Goal: Information Seeking & Learning: Check status

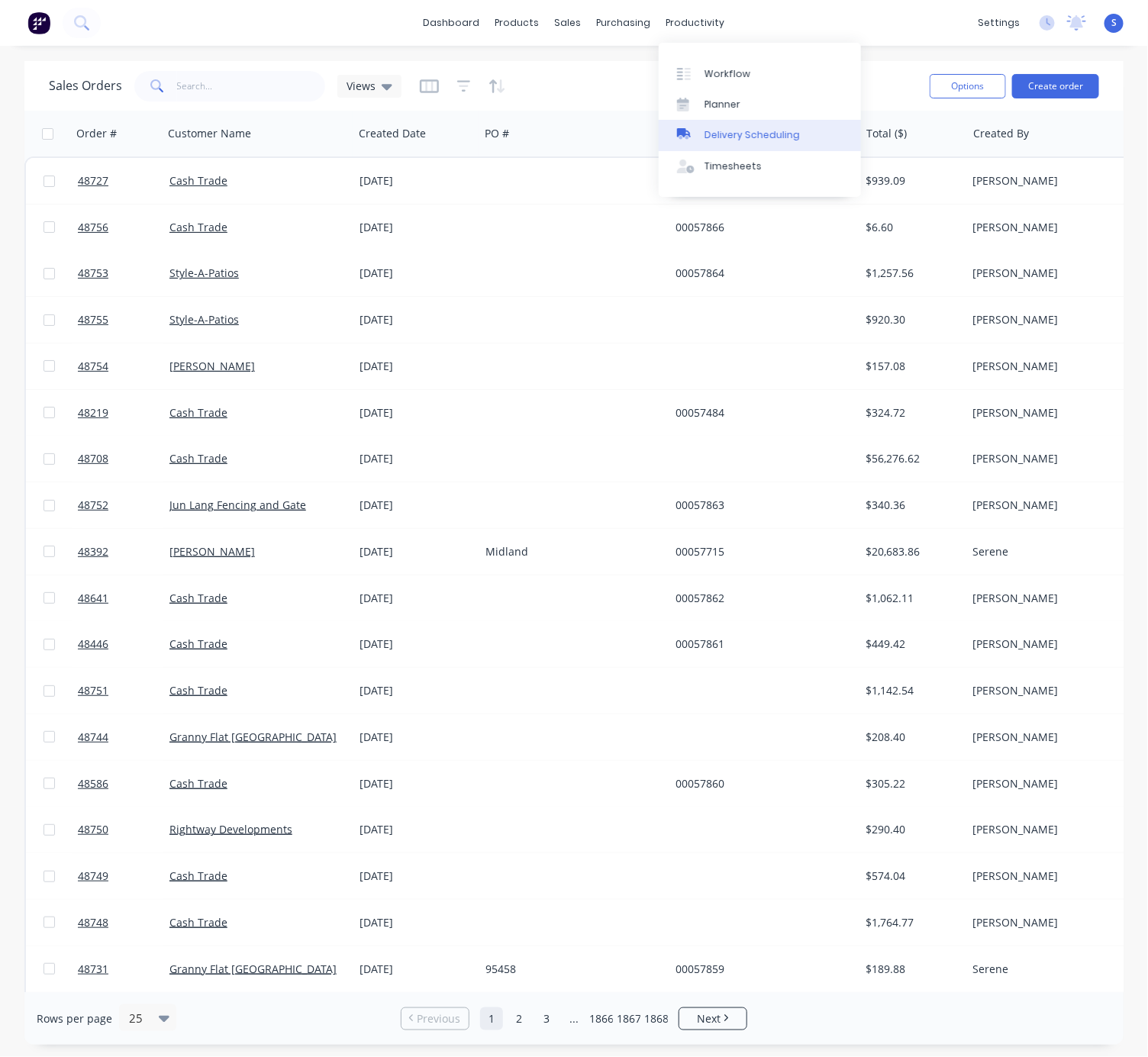
click at [734, 136] on div "Delivery Scheduling" at bounding box center [751, 134] width 95 height 14
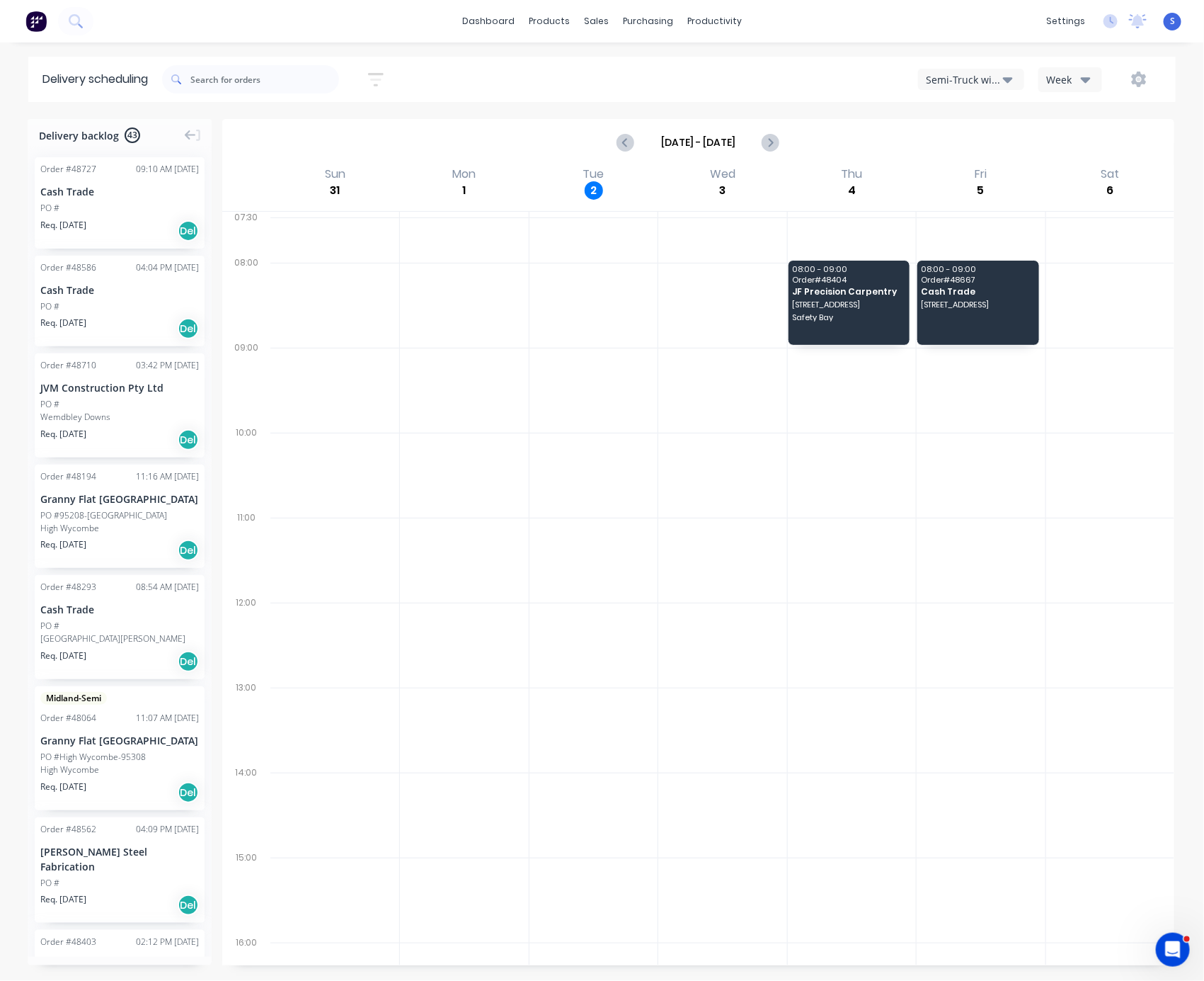
click at [962, 78] on div "Semi-Truck with Hiab" at bounding box center [965, 79] width 77 height 15
click at [952, 175] on div "Utes Delivery" at bounding box center [989, 171] width 140 height 28
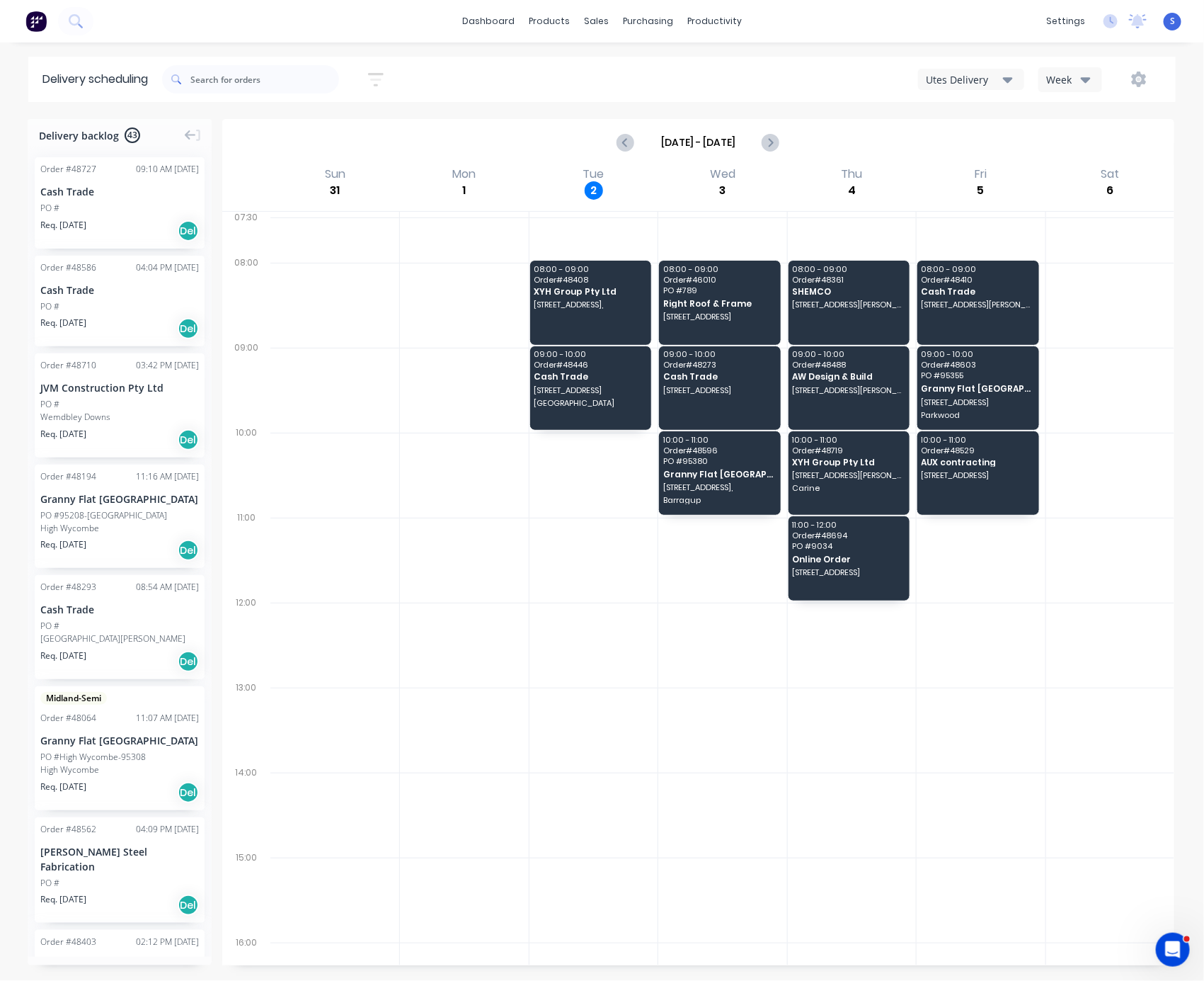
click at [667, 727] on div at bounding box center [722, 730] width 128 height 85
click at [573, 317] on div "08:00 - 09:00 Order # 48408 XYH Group Pty Ltd 107A (lot9) The Promenade, Mount …" at bounding box center [591, 303] width 121 height 84
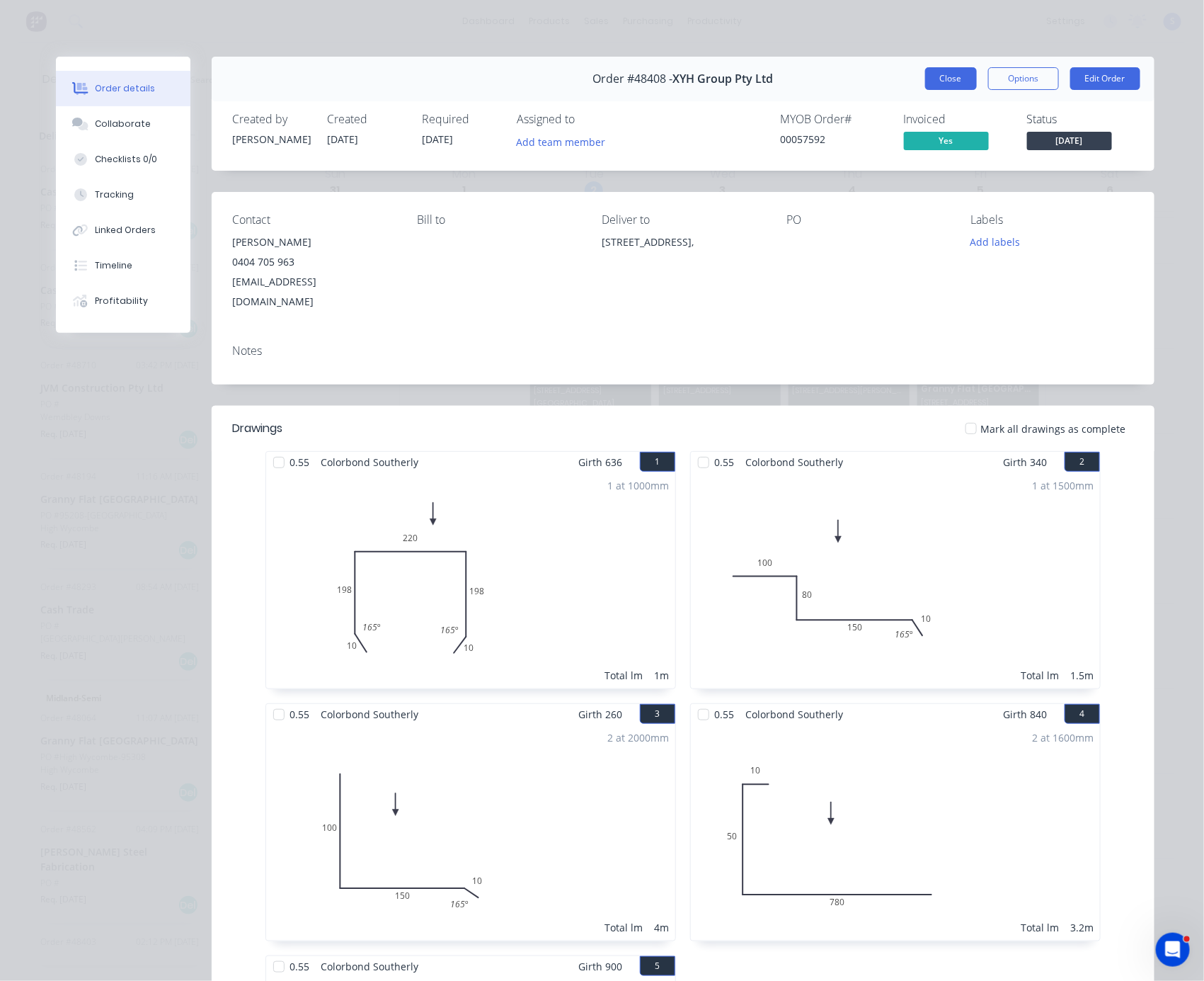
click at [942, 81] on button "Close" at bounding box center [951, 79] width 51 height 23
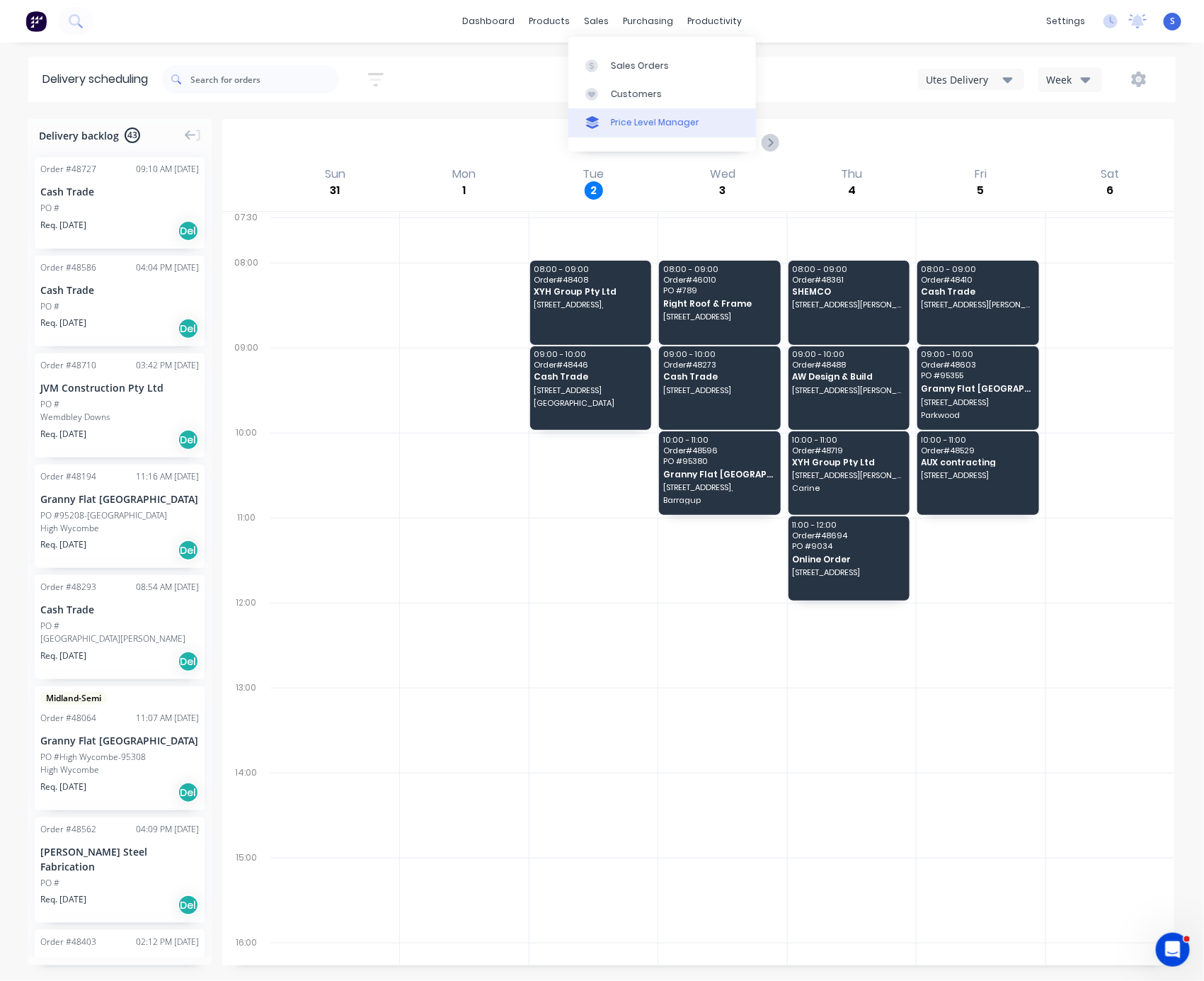
click at [633, 113] on link "Price Level Manager" at bounding box center [662, 122] width 188 height 28
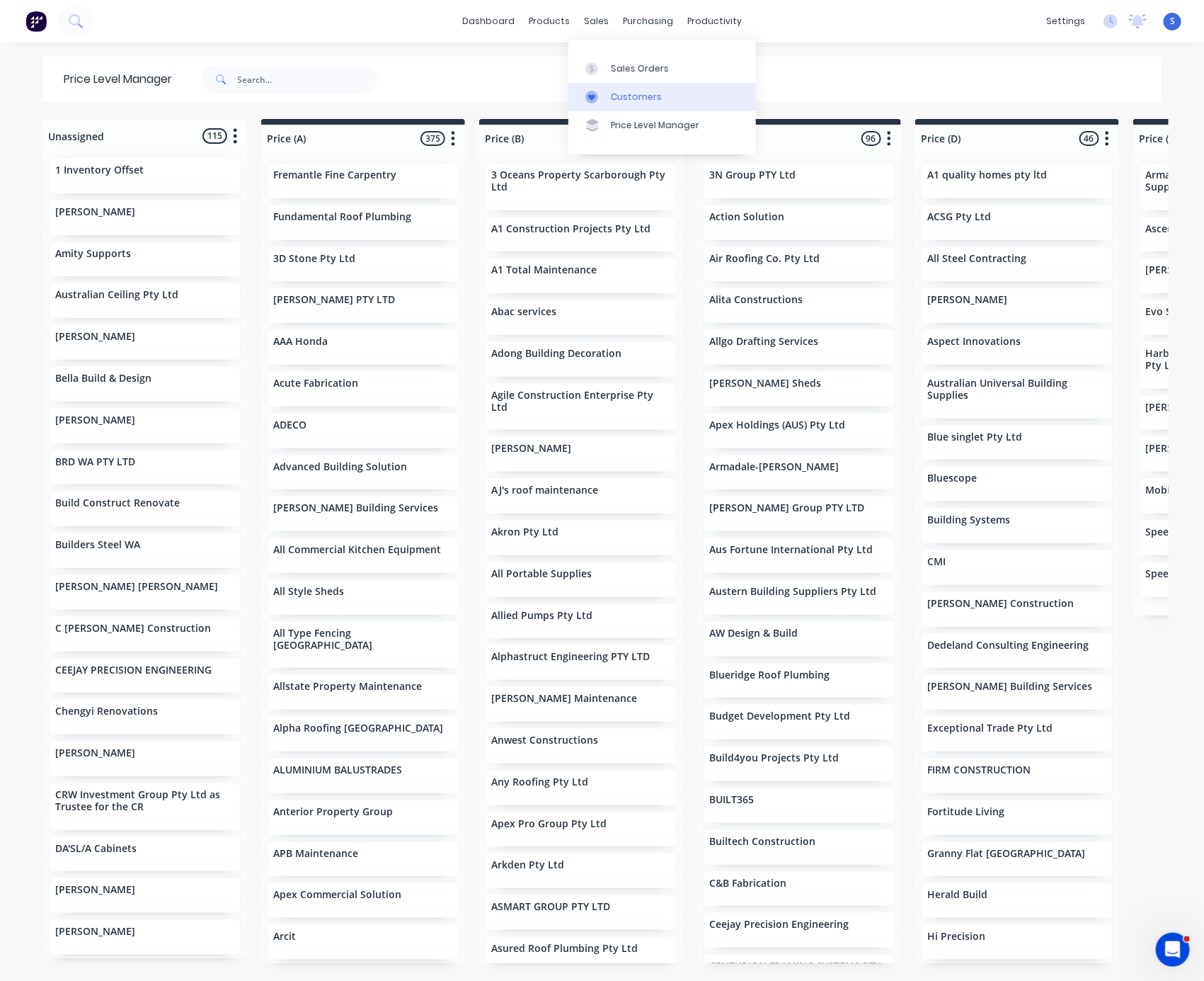
click at [640, 102] on div "Customers" at bounding box center [636, 97] width 51 height 13
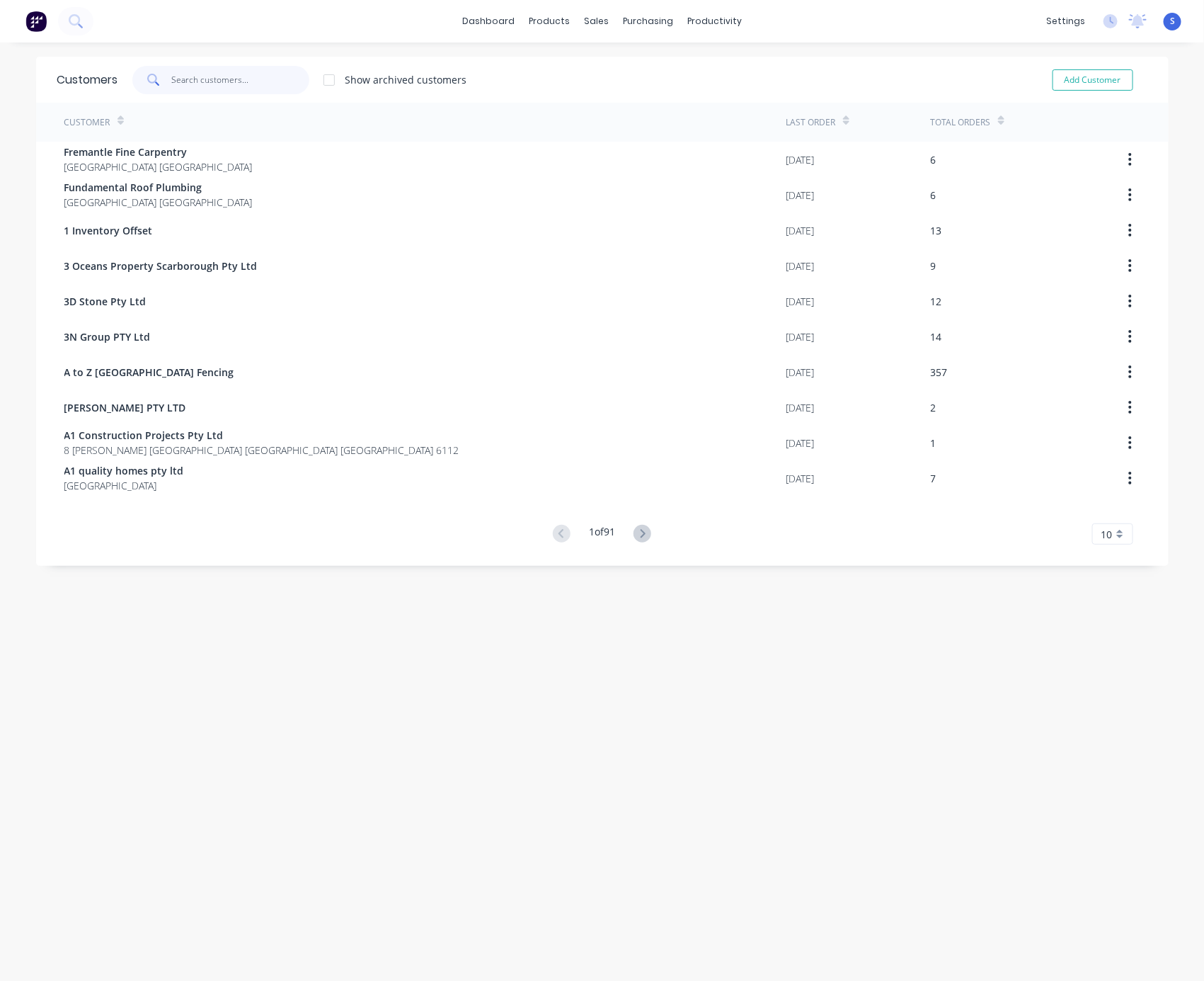
click at [243, 83] on input "text" at bounding box center [240, 79] width 138 height 28
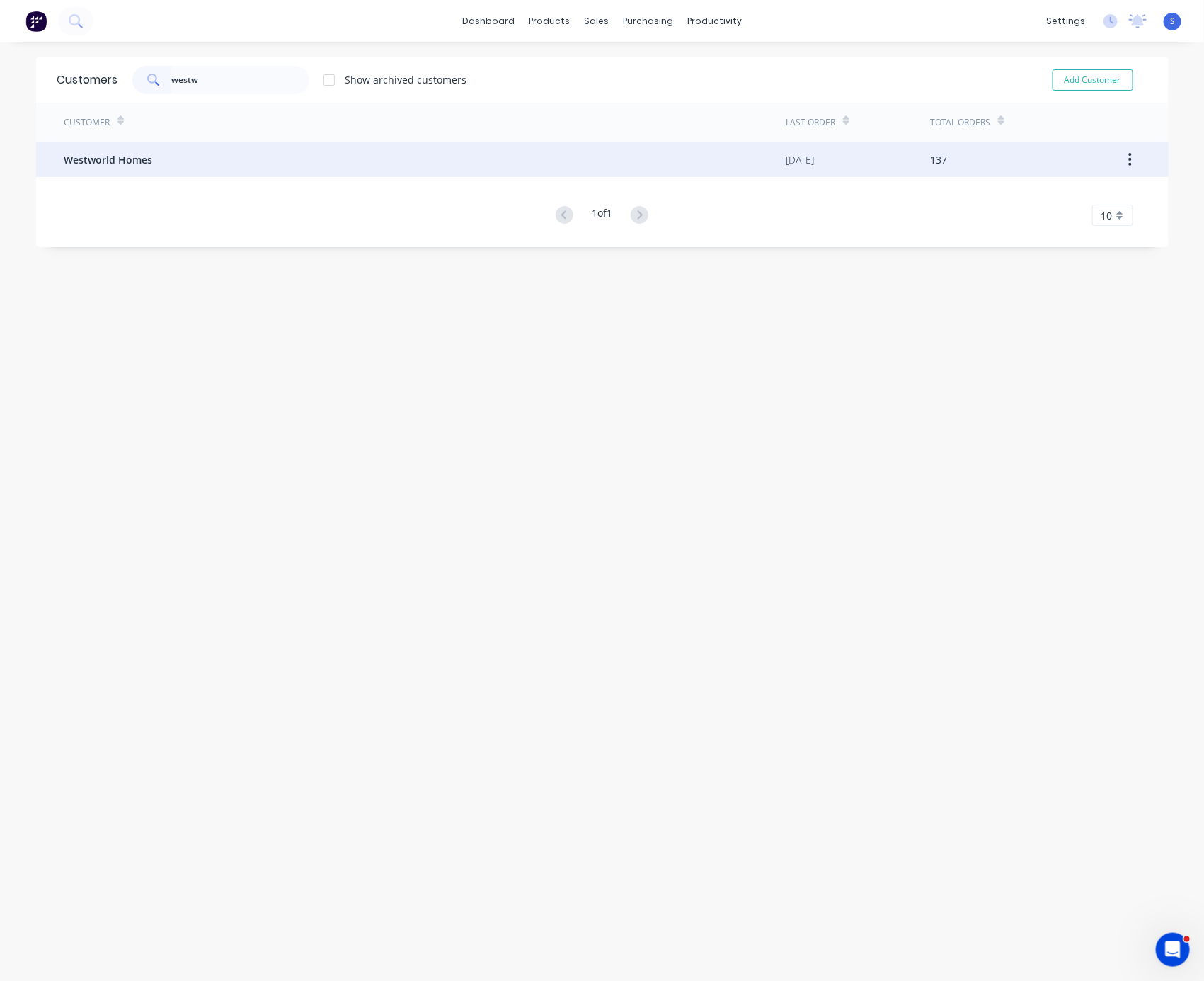
click at [104, 164] on div "Customer Last Order Total Orders Westworld Homes 25/08/25 137 1 of 1 10 5 10 15…" at bounding box center [602, 164] width 1133 height 123
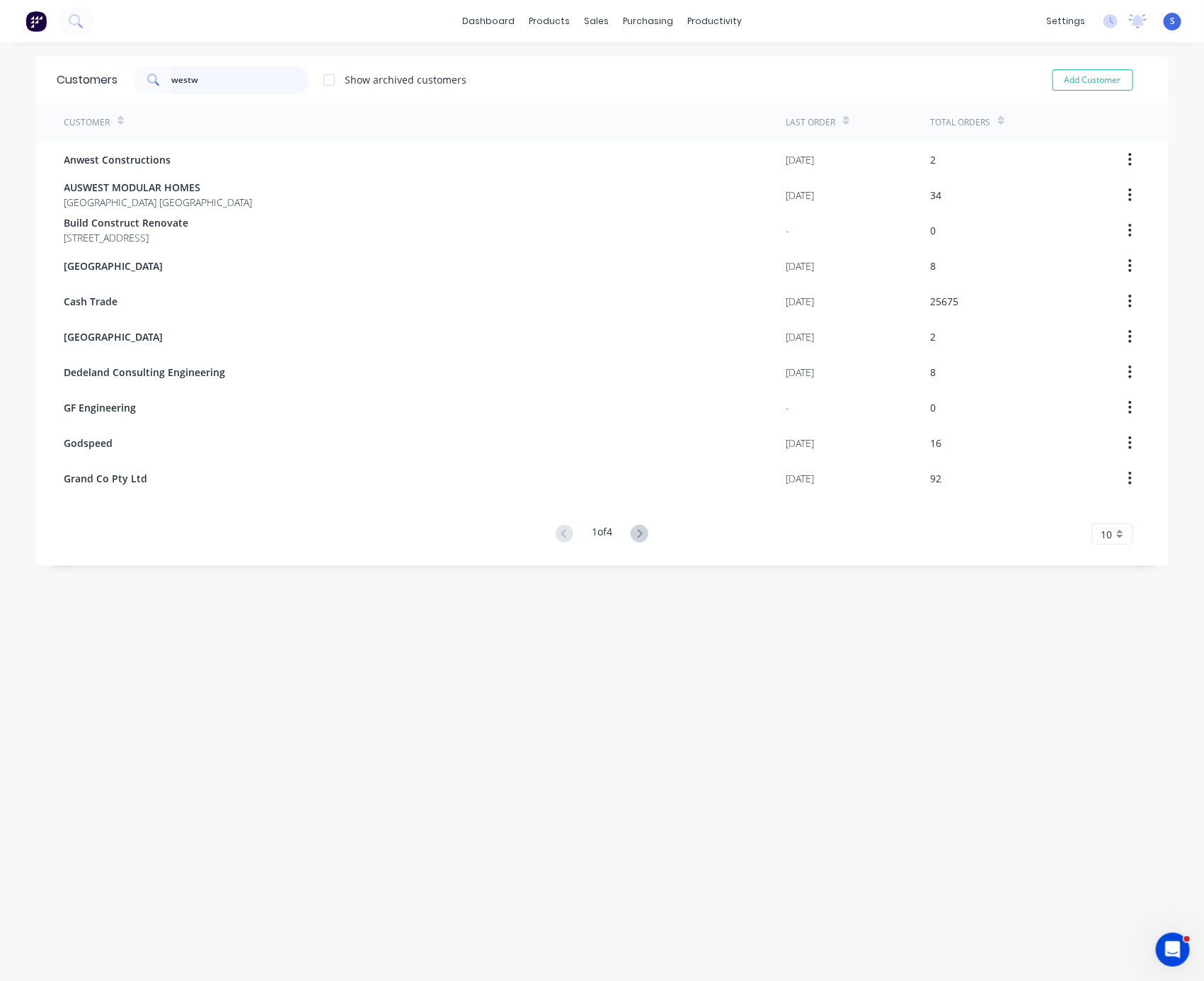
click at [232, 73] on input "westw" at bounding box center [240, 79] width 138 height 28
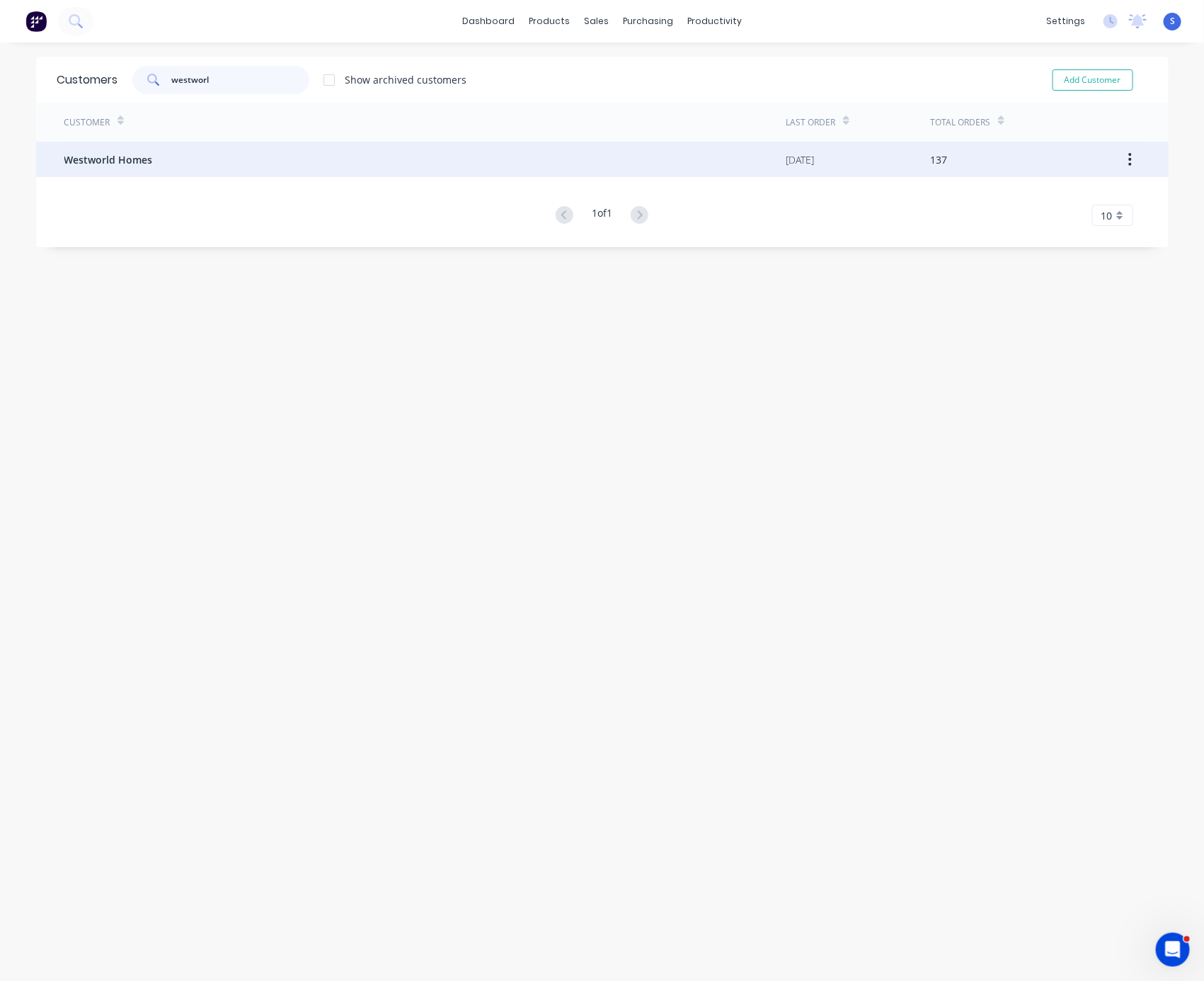
type input "westworl"
click at [197, 154] on div "Westworld Homes" at bounding box center [426, 159] width 722 height 36
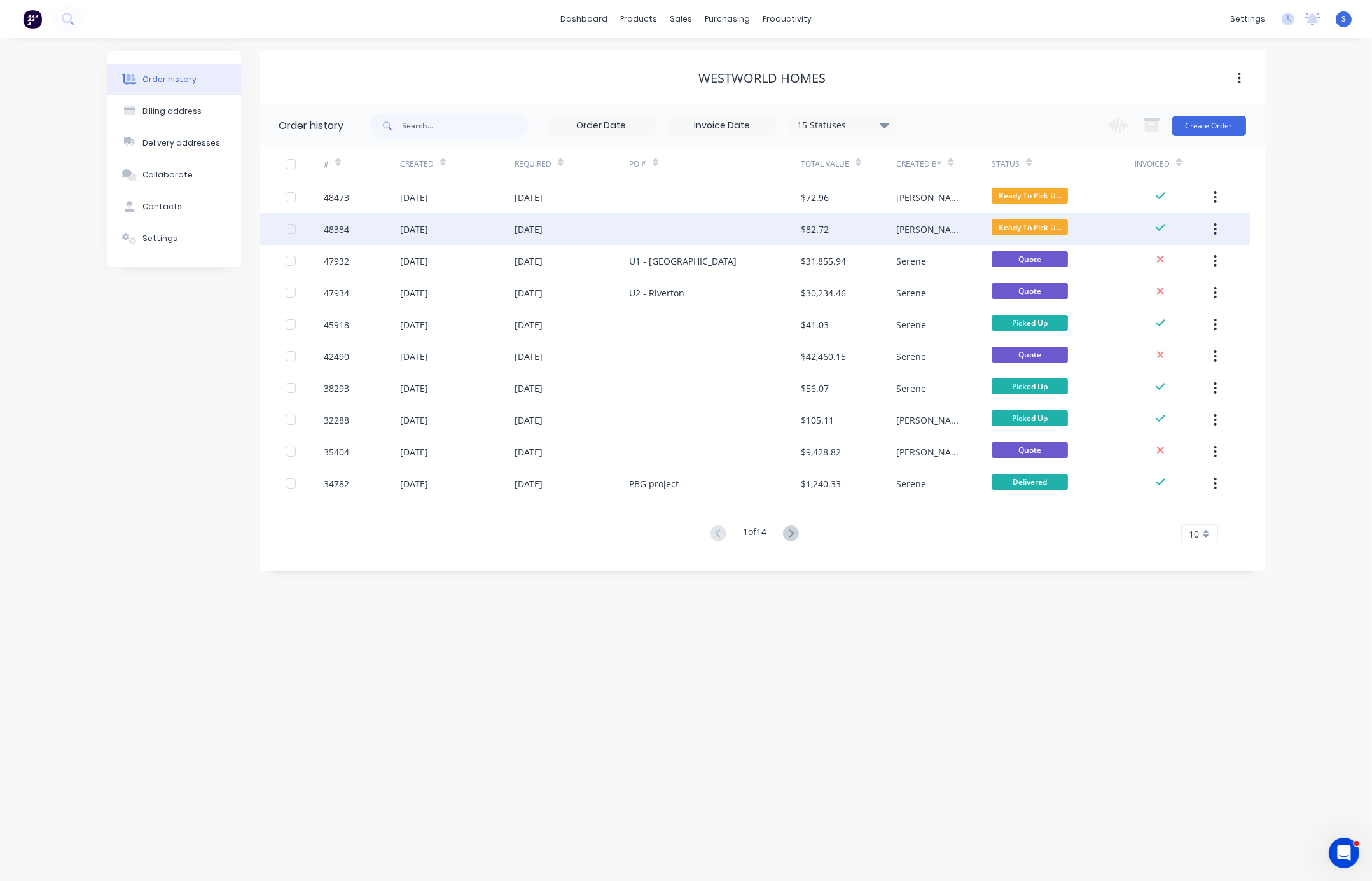
click at [515, 224] on div "27 Aug 2025" at bounding box center [529, 229] width 28 height 13
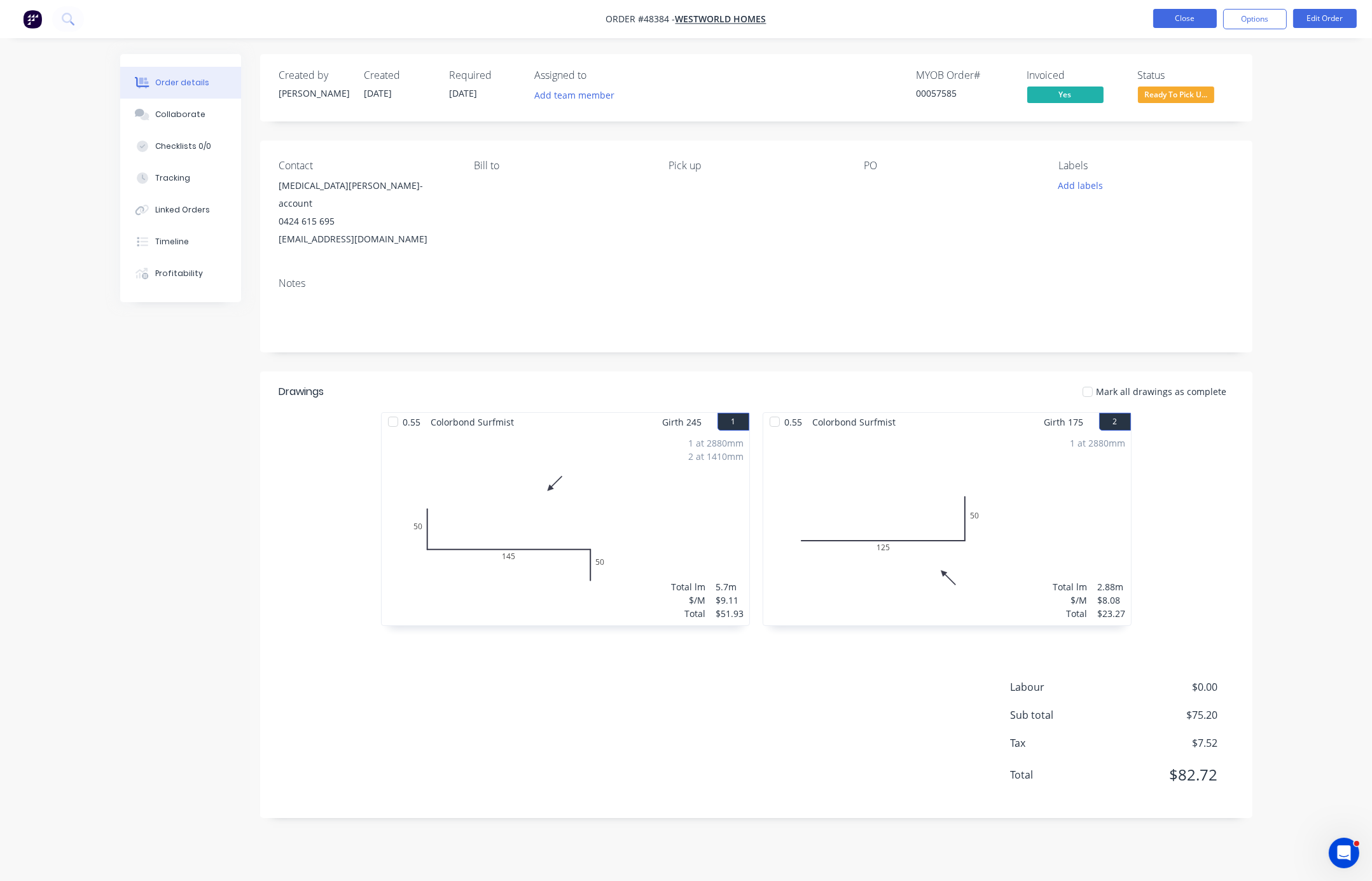
click at [1081, 15] on button "Close" at bounding box center [1184, 18] width 63 height 19
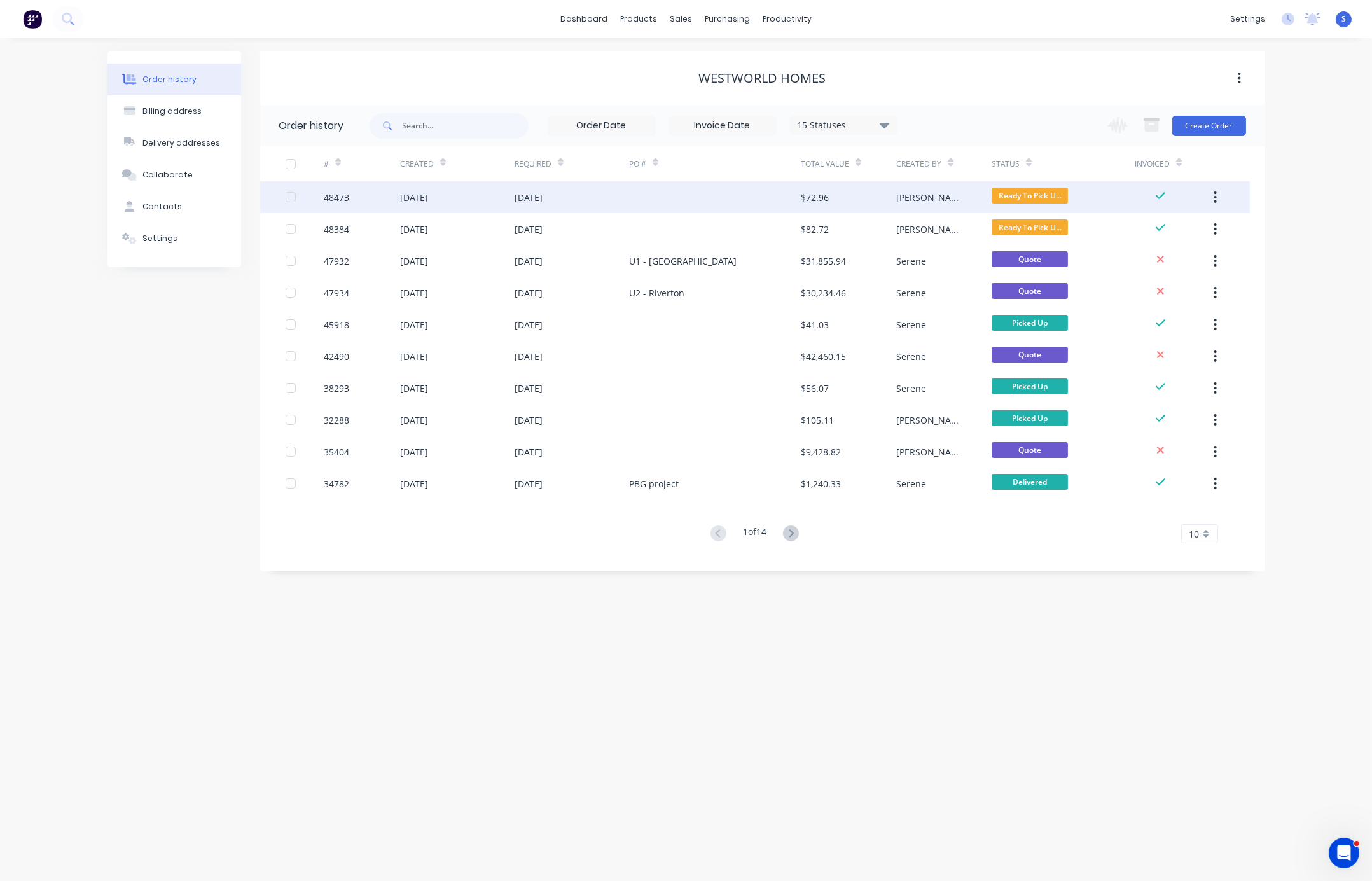
click at [524, 209] on div "[DATE]" at bounding box center [572, 197] width 114 height 32
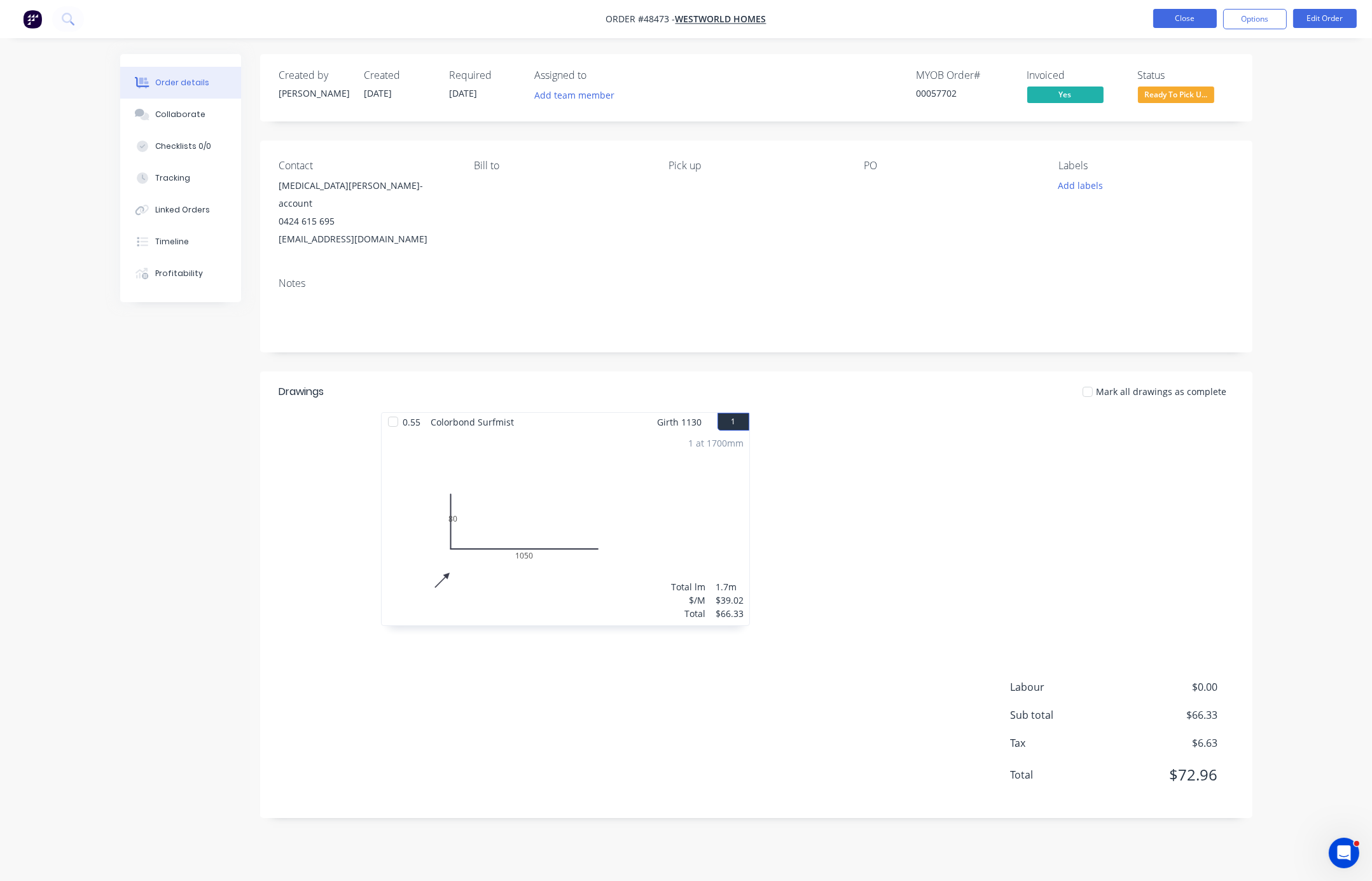
click at [1081, 22] on button "Close" at bounding box center [1184, 18] width 63 height 19
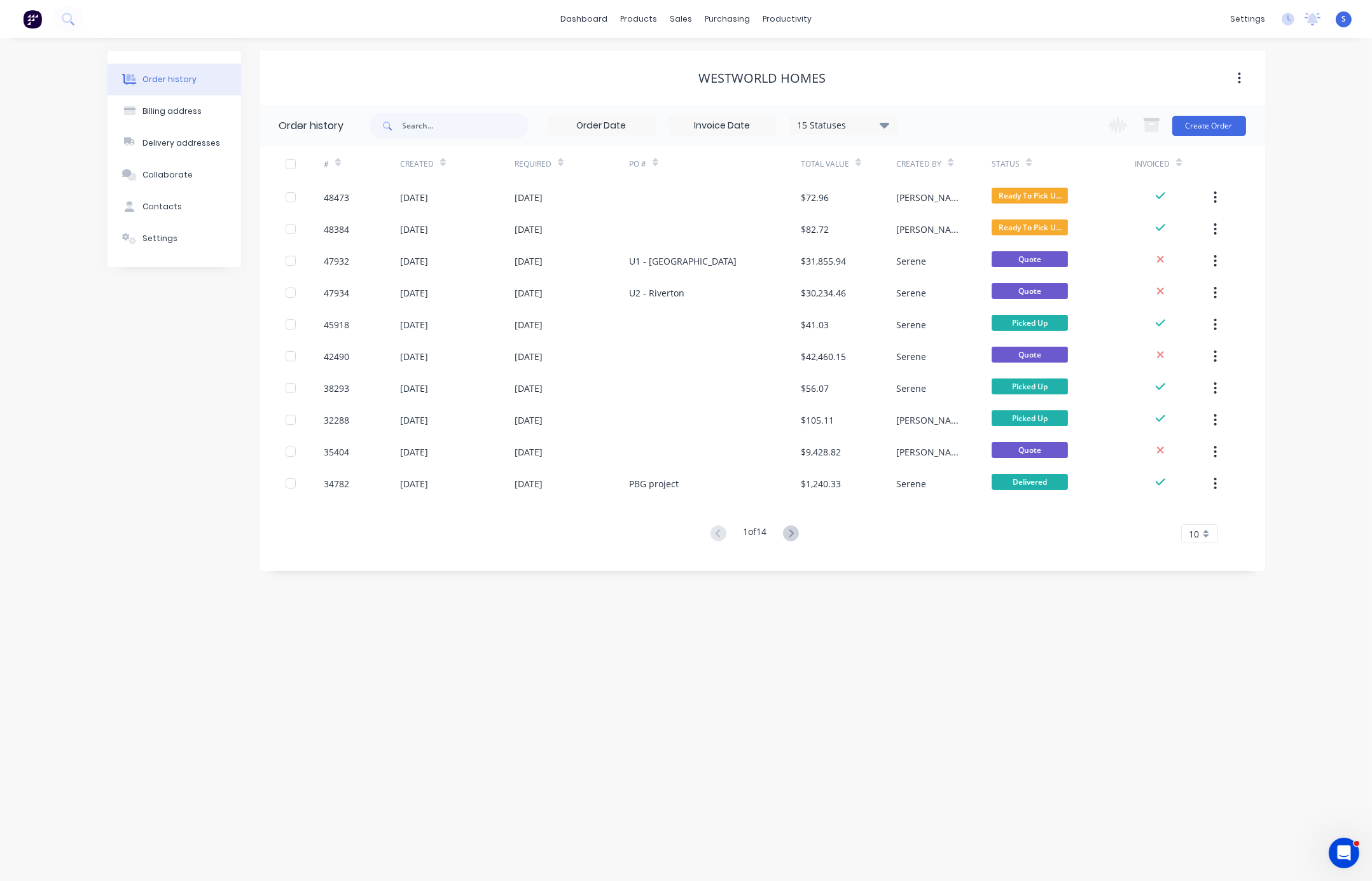
drag, startPoint x: 925, startPoint y: 61, endPoint x: 1112, endPoint y: 105, distance: 192.1
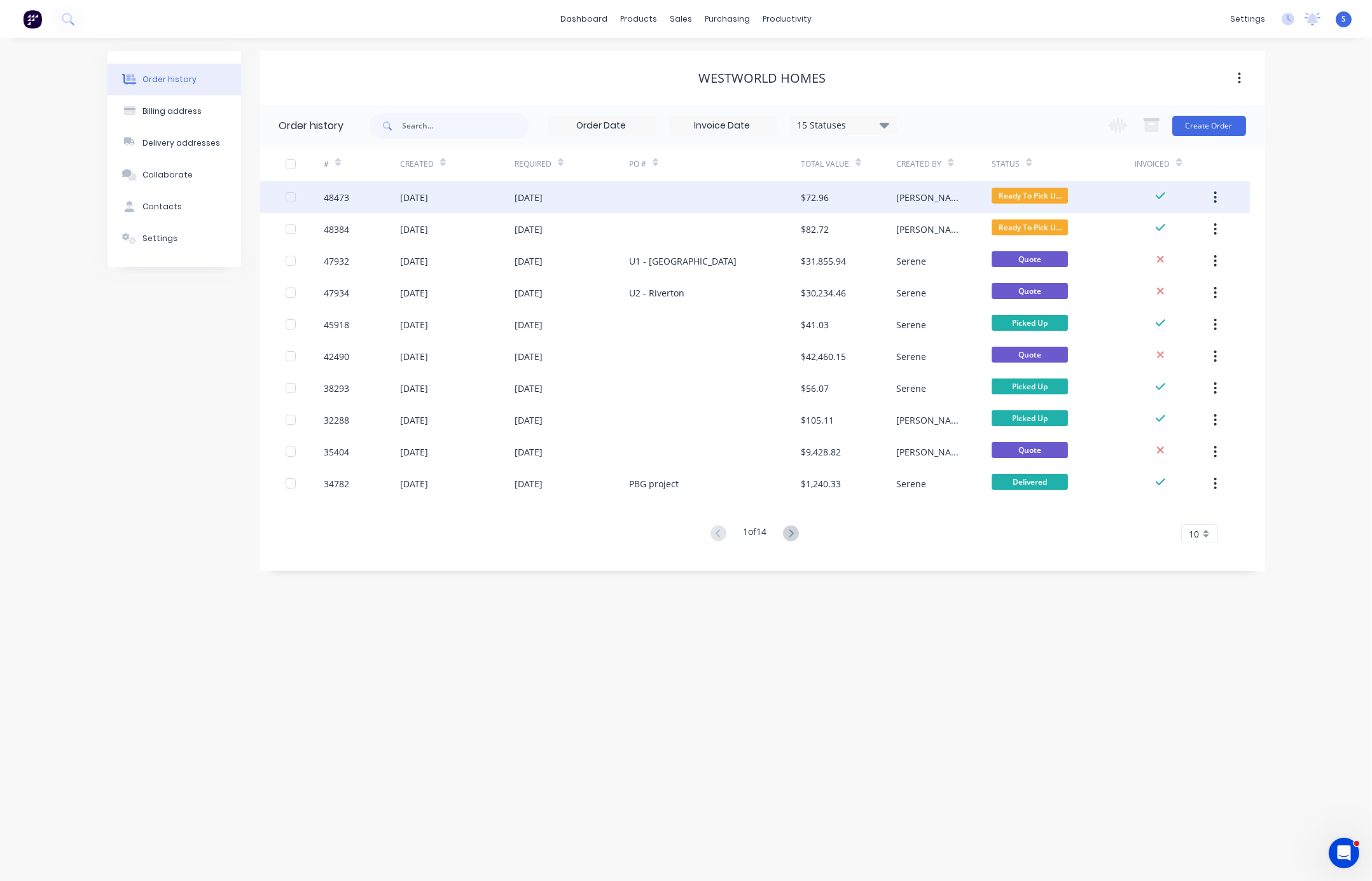
click at [542, 190] on div "[DATE]" at bounding box center [529, 197] width 28 height 13
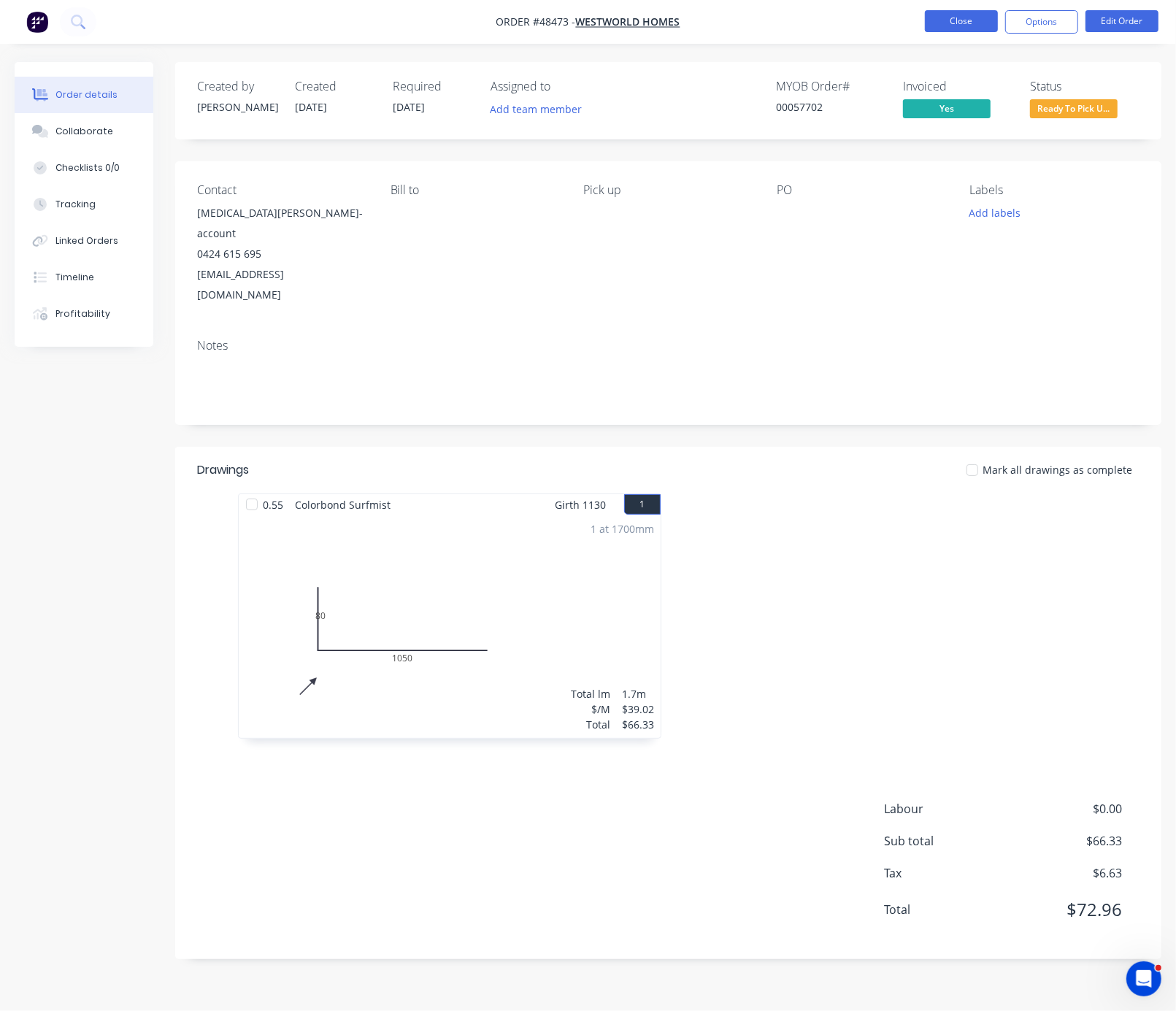
click at [951, 24] on button "Close" at bounding box center [961, 21] width 73 height 22
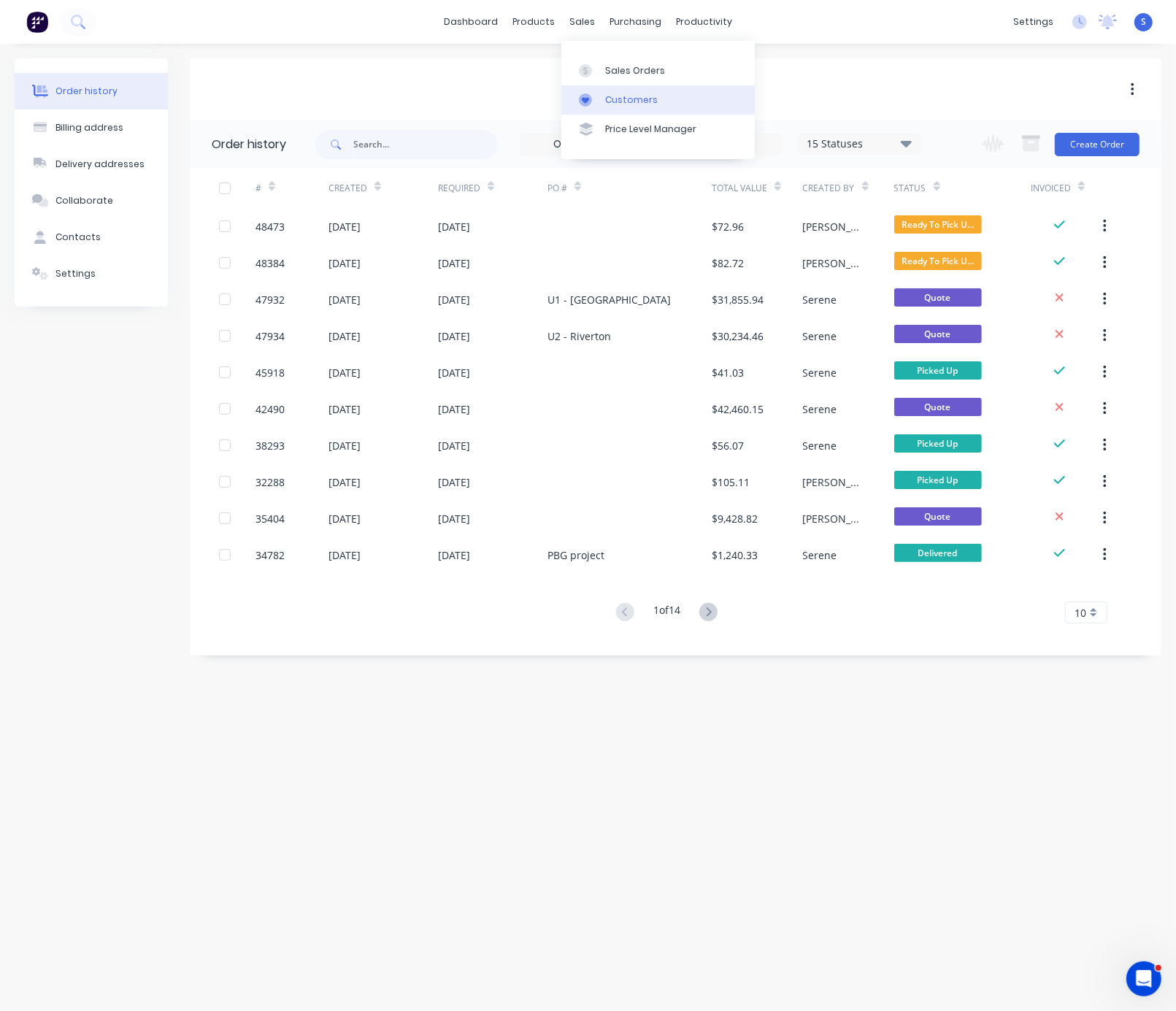
click at [623, 96] on div "Customers" at bounding box center [632, 100] width 52 height 13
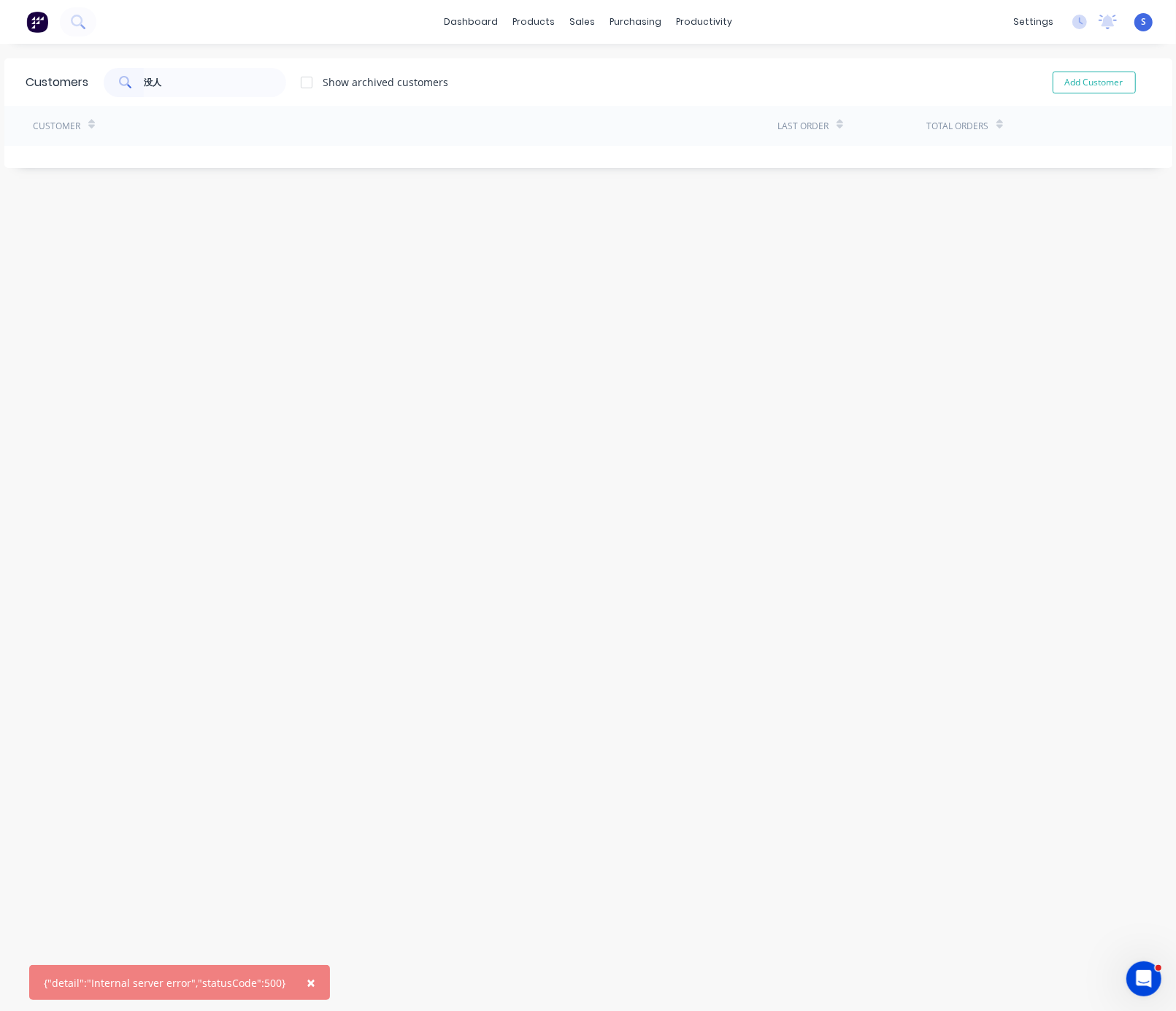
type input "没"
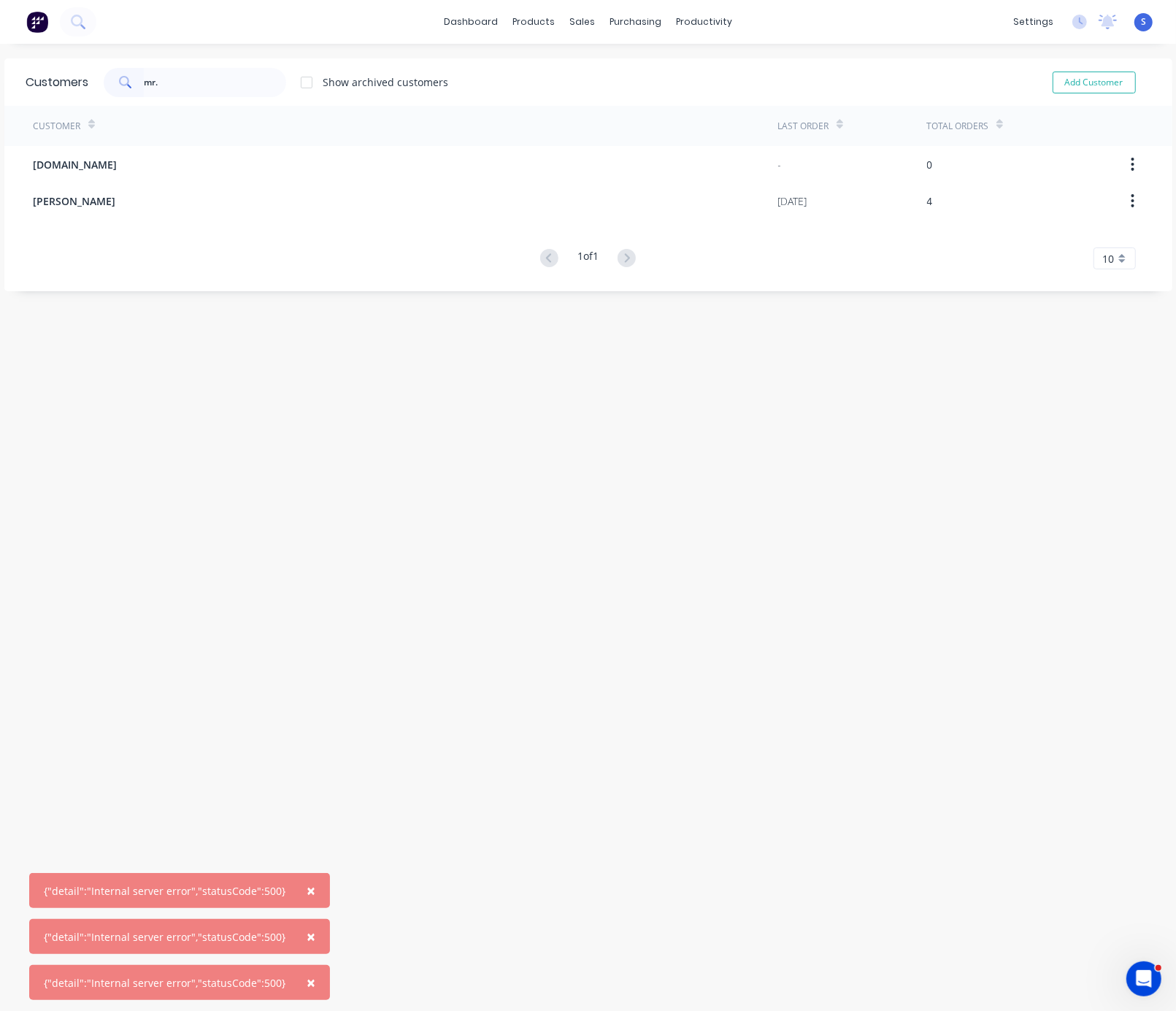
drag, startPoint x: 170, startPoint y: 92, endPoint x: 111, endPoint y: 86, distance: 59.3
click at [112, 86] on div "mr." at bounding box center [194, 82] width 183 height 29
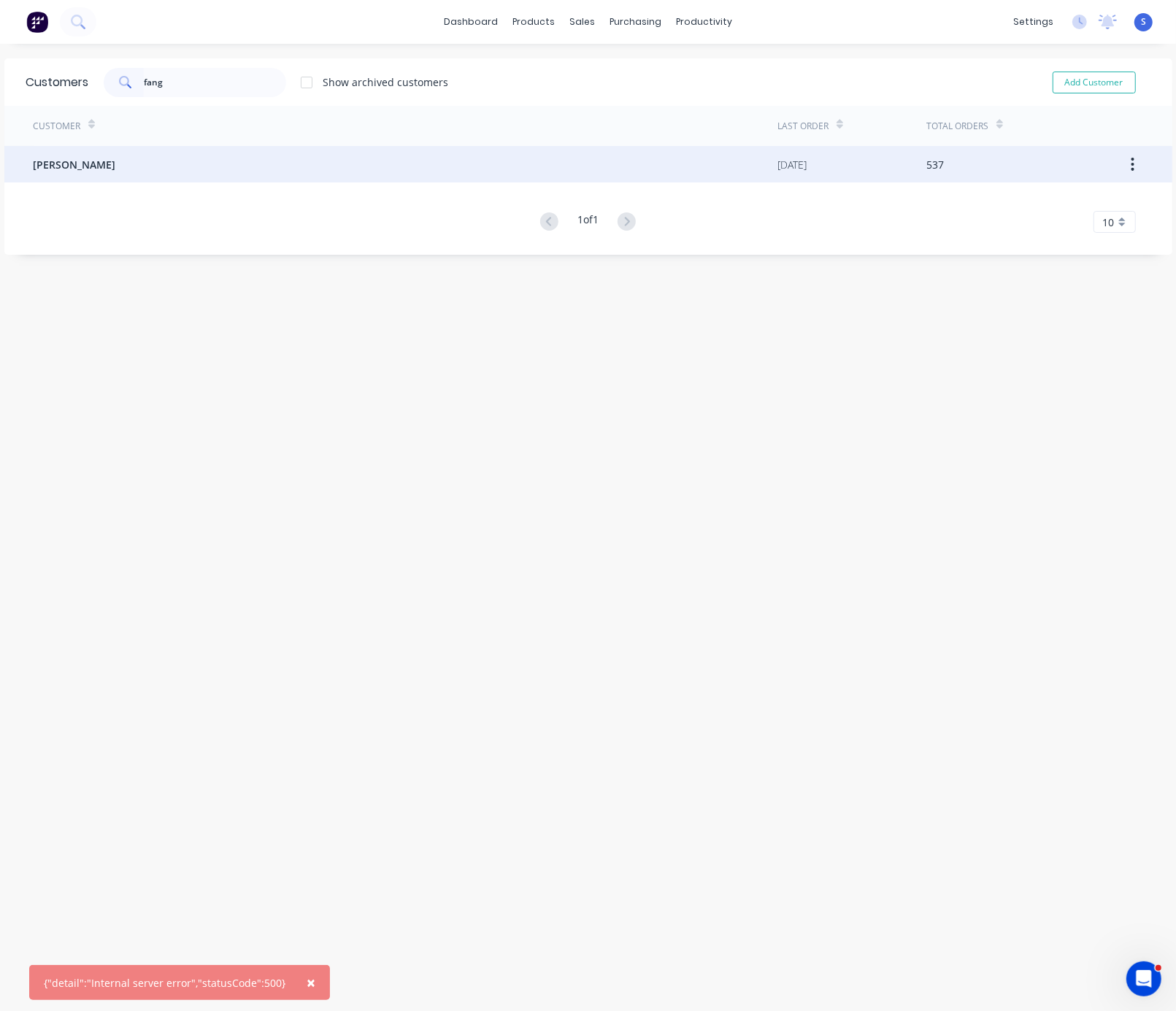
type input "fang"
click at [112, 153] on div "[PERSON_NAME]" at bounding box center [406, 164] width 745 height 37
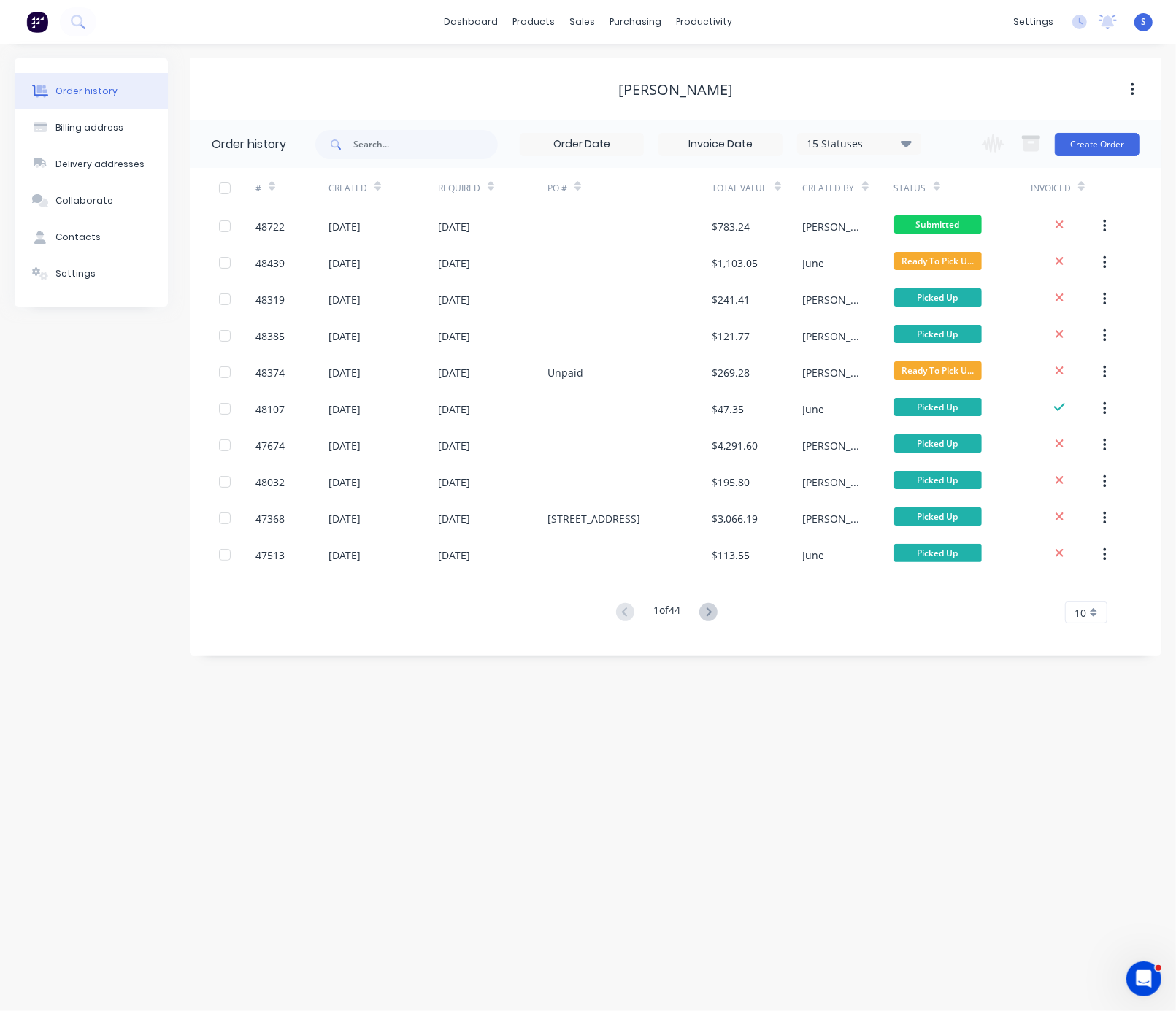
drag, startPoint x: 485, startPoint y: 728, endPoint x: 882, endPoint y: 707, distance: 397.6
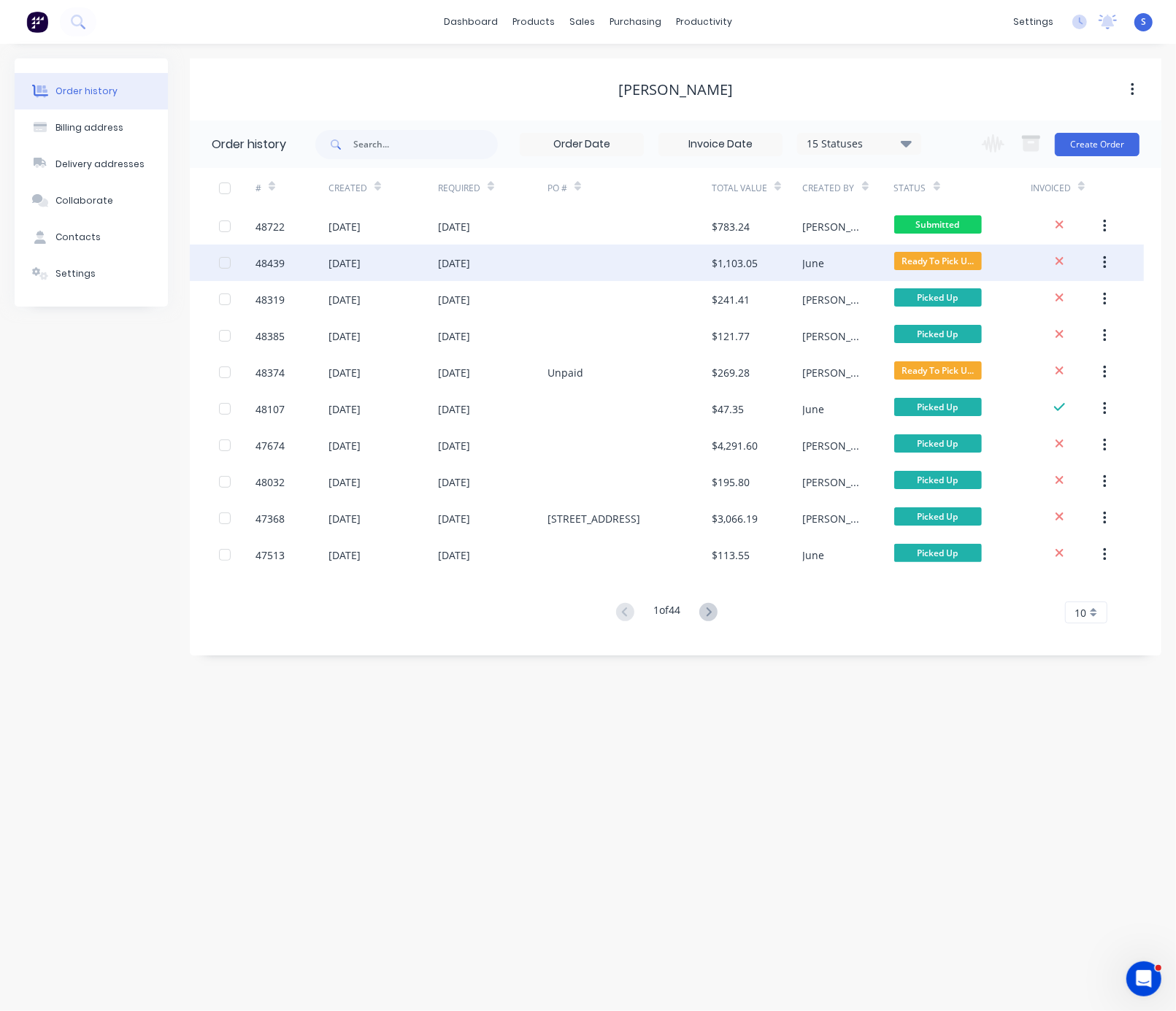
click at [540, 262] on div "[DATE]" at bounding box center [493, 263] width 110 height 37
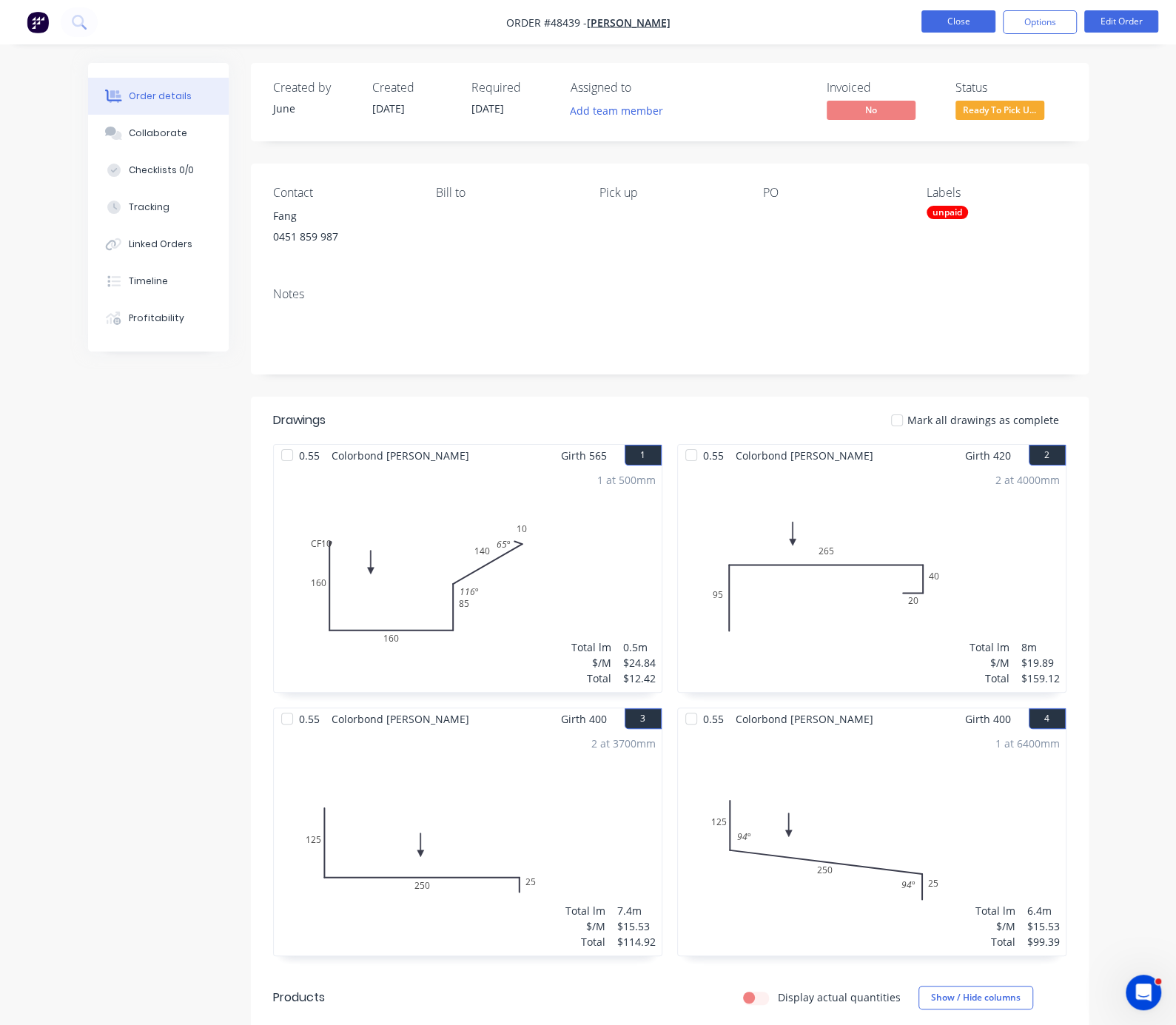
click at [964, 28] on button "Close" at bounding box center [957, 21] width 74 height 22
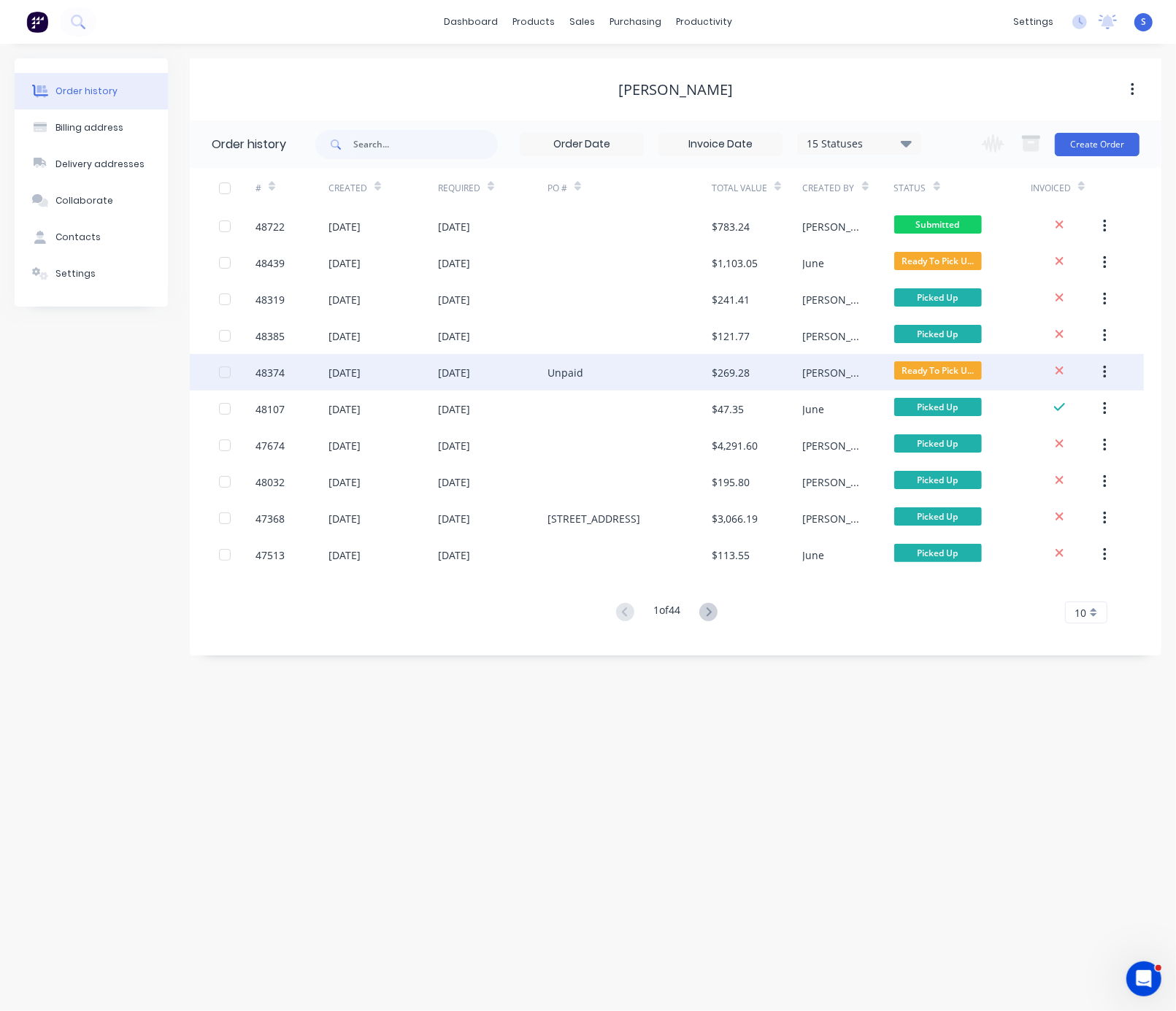
click at [596, 362] on div "Unpaid" at bounding box center [630, 372] width 165 height 37
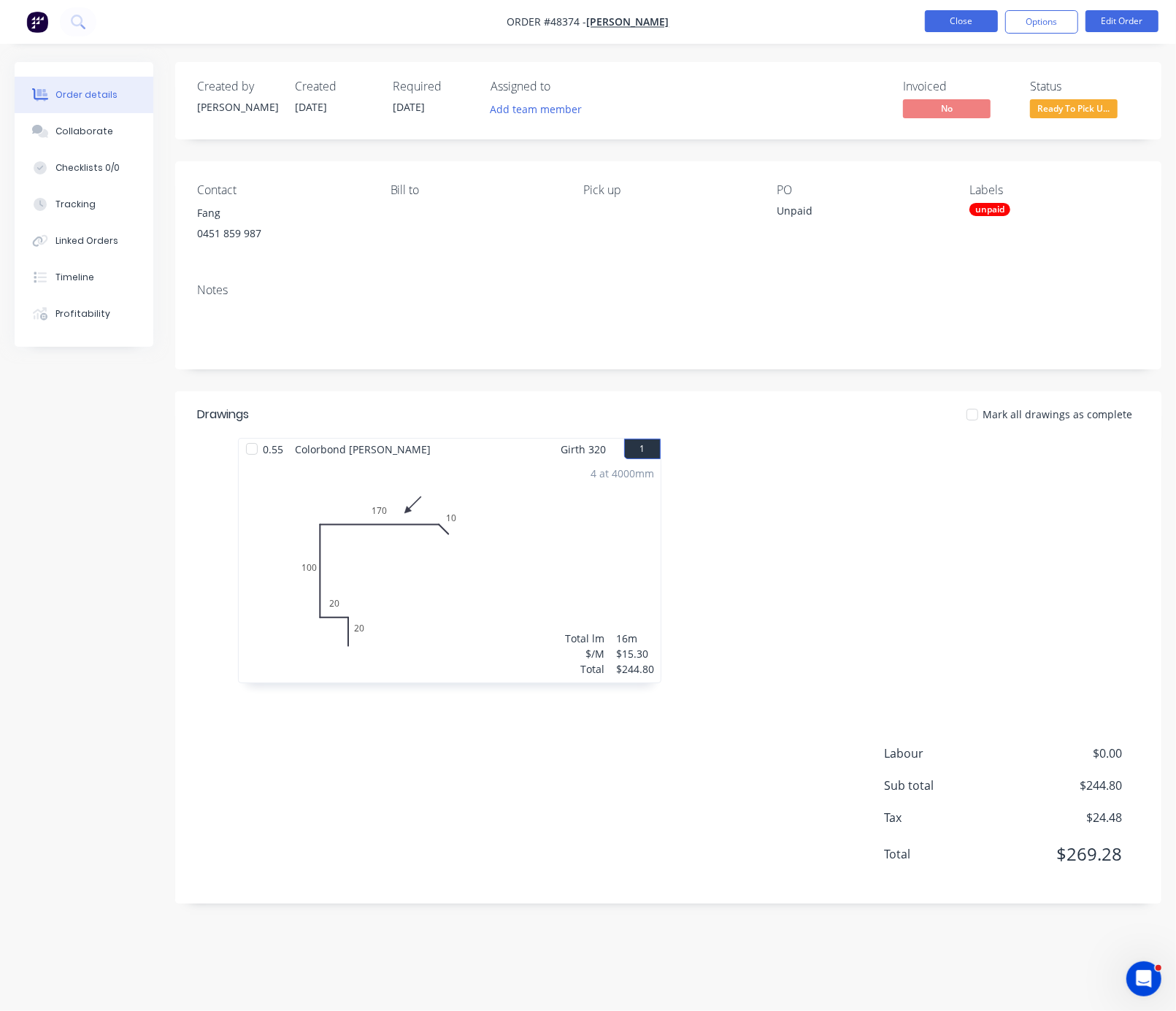
click at [969, 22] on button "Close" at bounding box center [961, 21] width 73 height 22
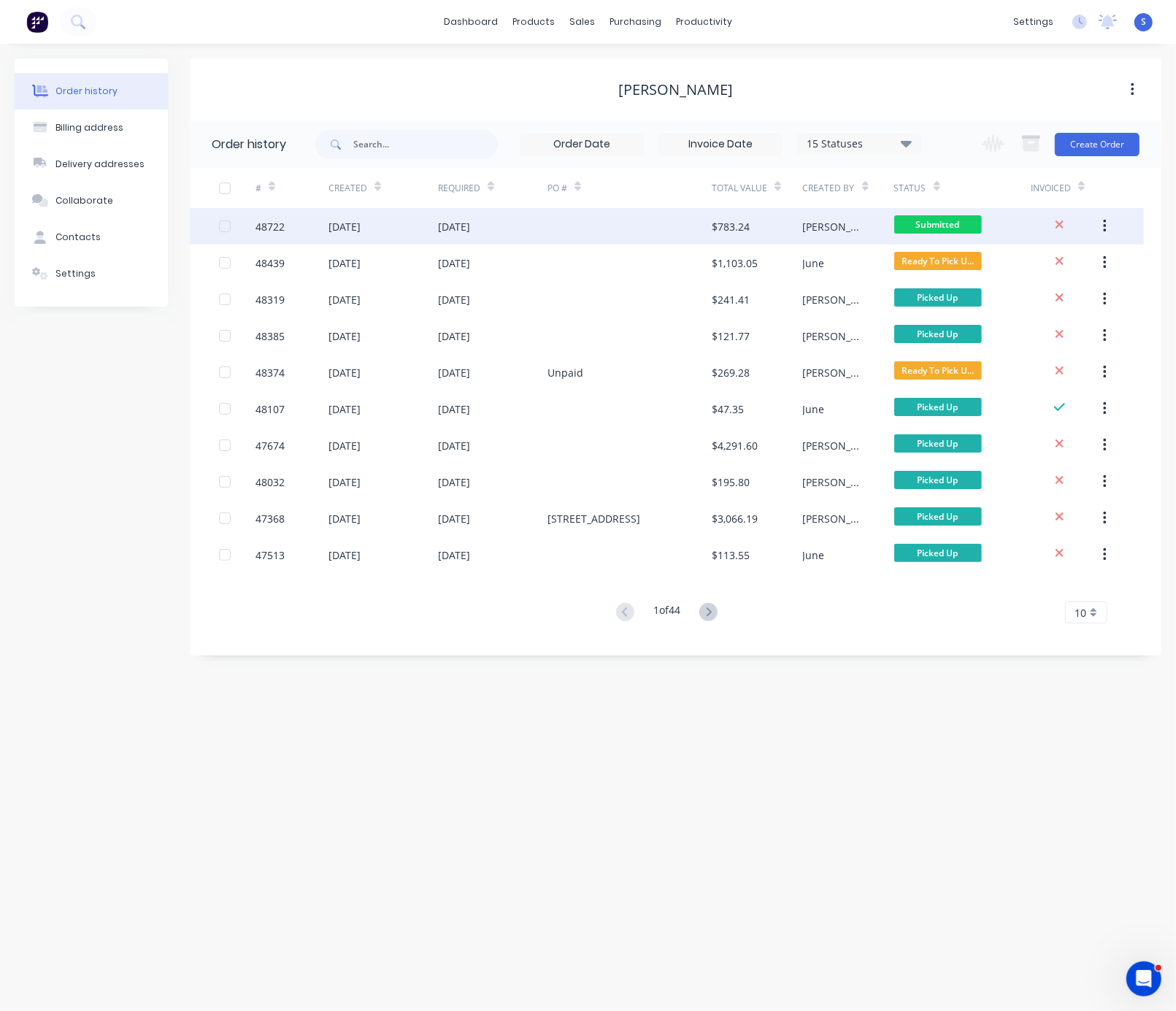
click at [510, 222] on div "[DATE]" at bounding box center [493, 226] width 110 height 37
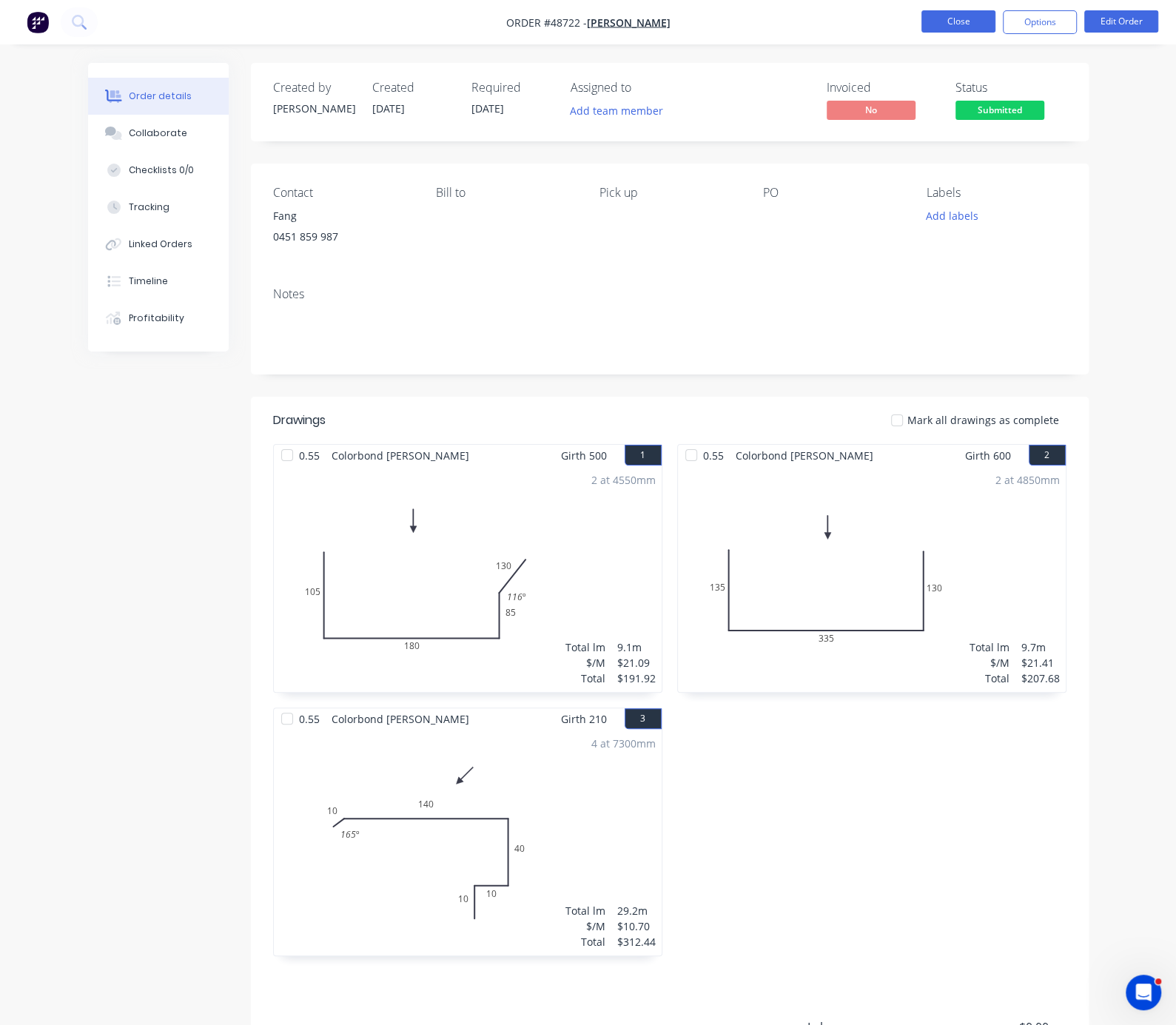
click at [952, 25] on button "Close" at bounding box center [957, 21] width 74 height 22
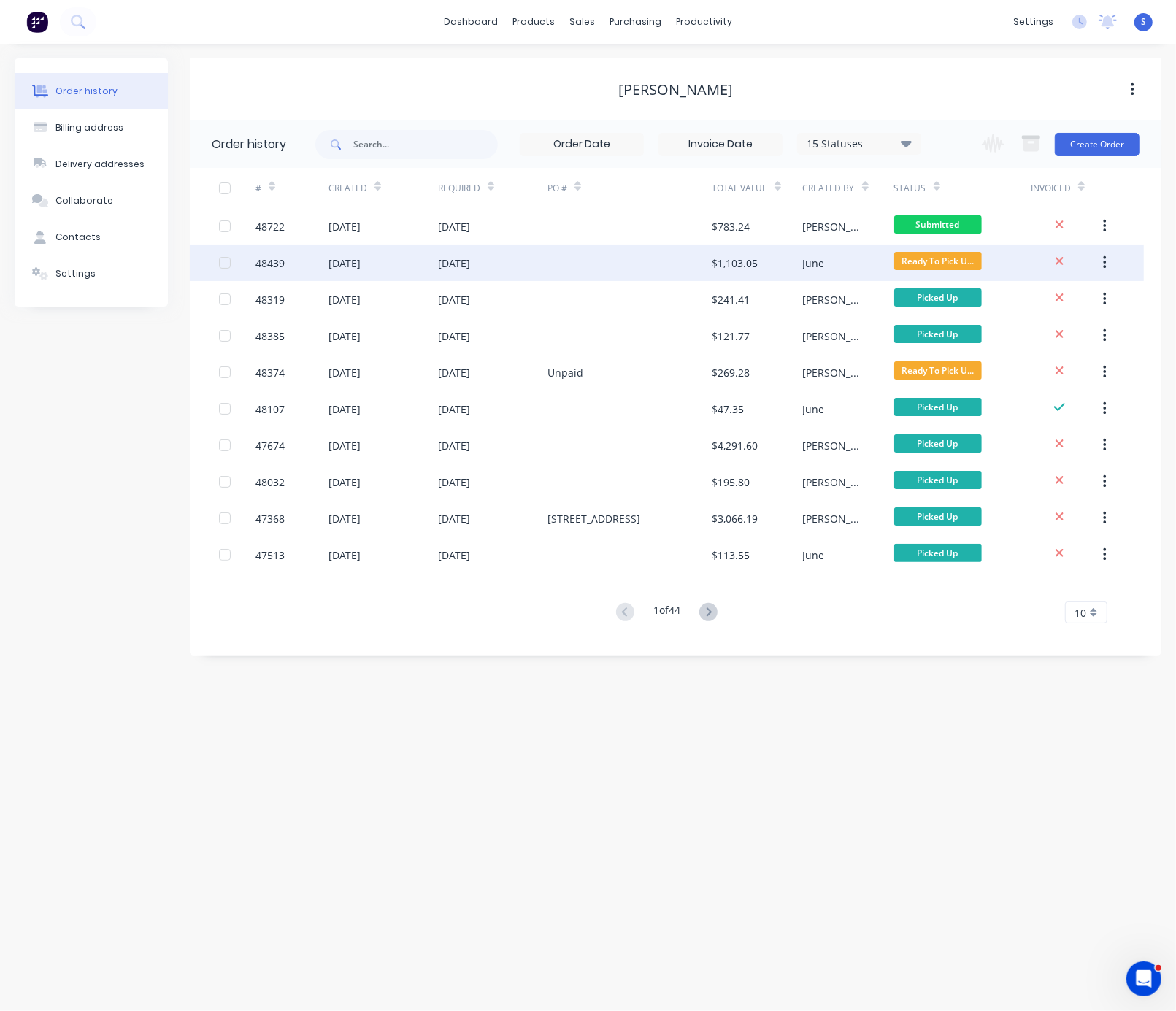
click at [610, 262] on div at bounding box center [630, 263] width 165 height 37
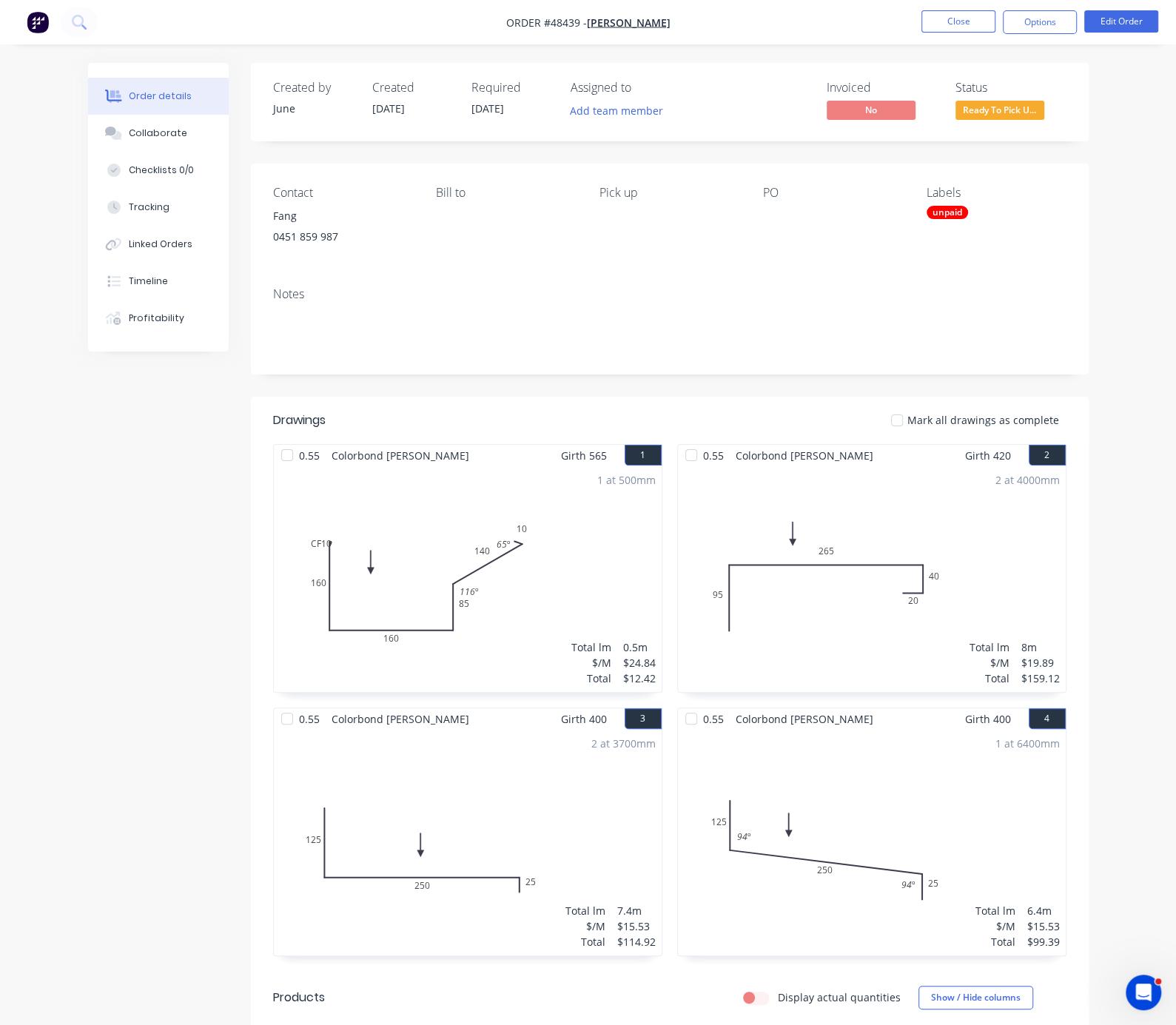
drag, startPoint x: 560, startPoint y: 414, endPoint x: 714, endPoint y: 407, distance: 154.2
click at [966, 22] on button "Close" at bounding box center [957, 21] width 74 height 22
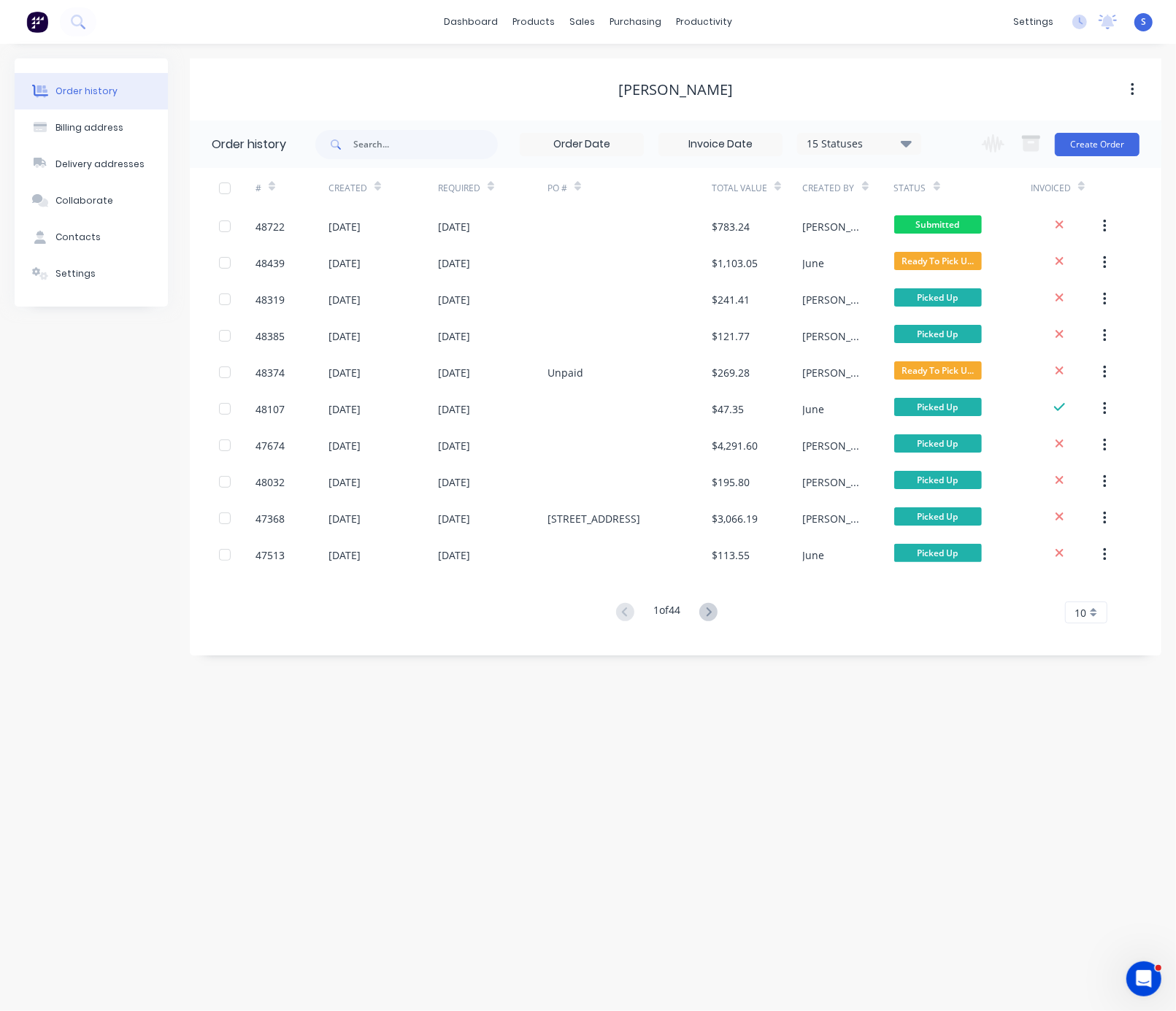
click at [816, 764] on div "Order history Billing address Delivery addresses Collaborate Contacts Settings …" at bounding box center [588, 527] width 1176 height 967
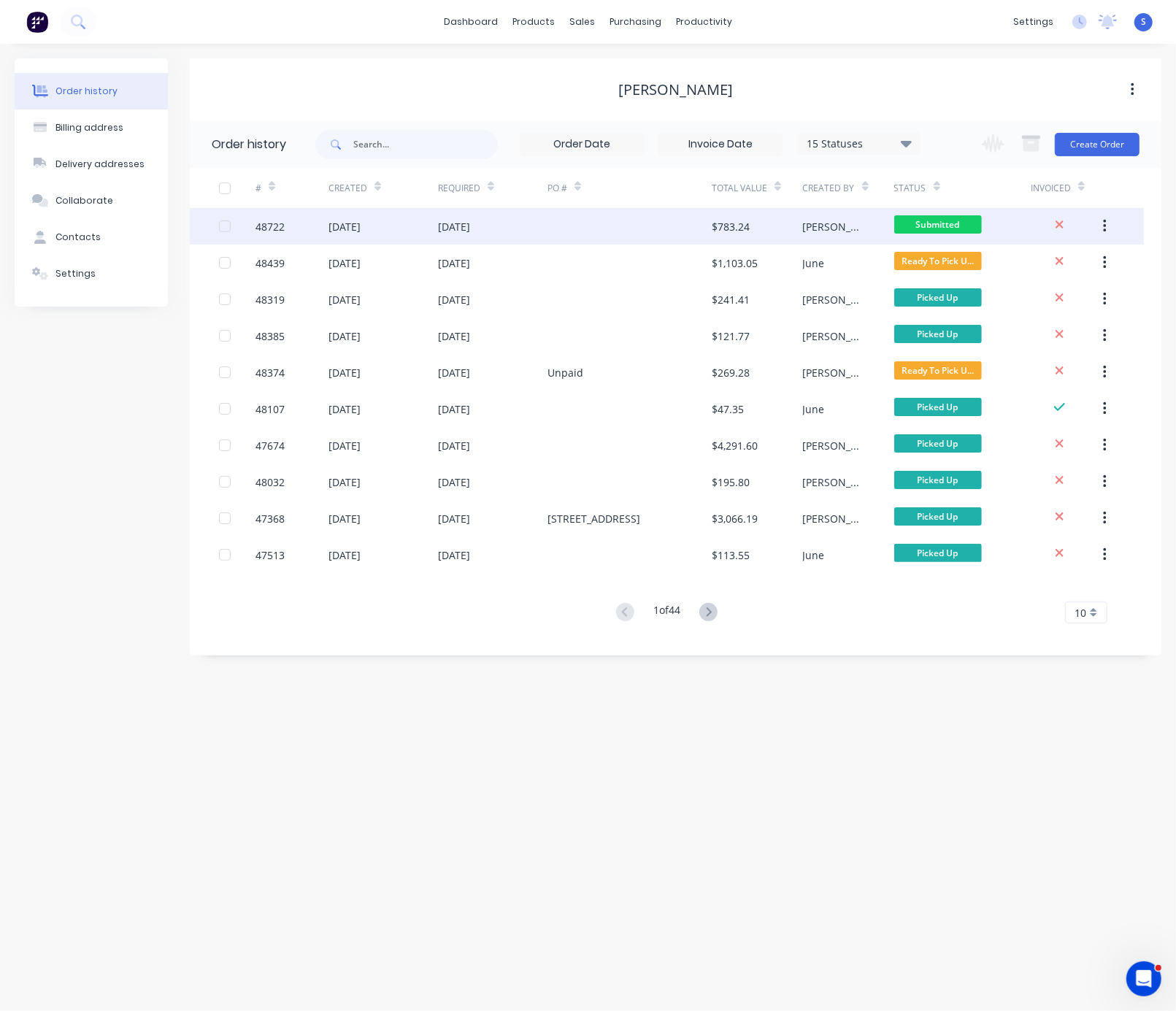
click at [614, 228] on div at bounding box center [630, 226] width 165 height 37
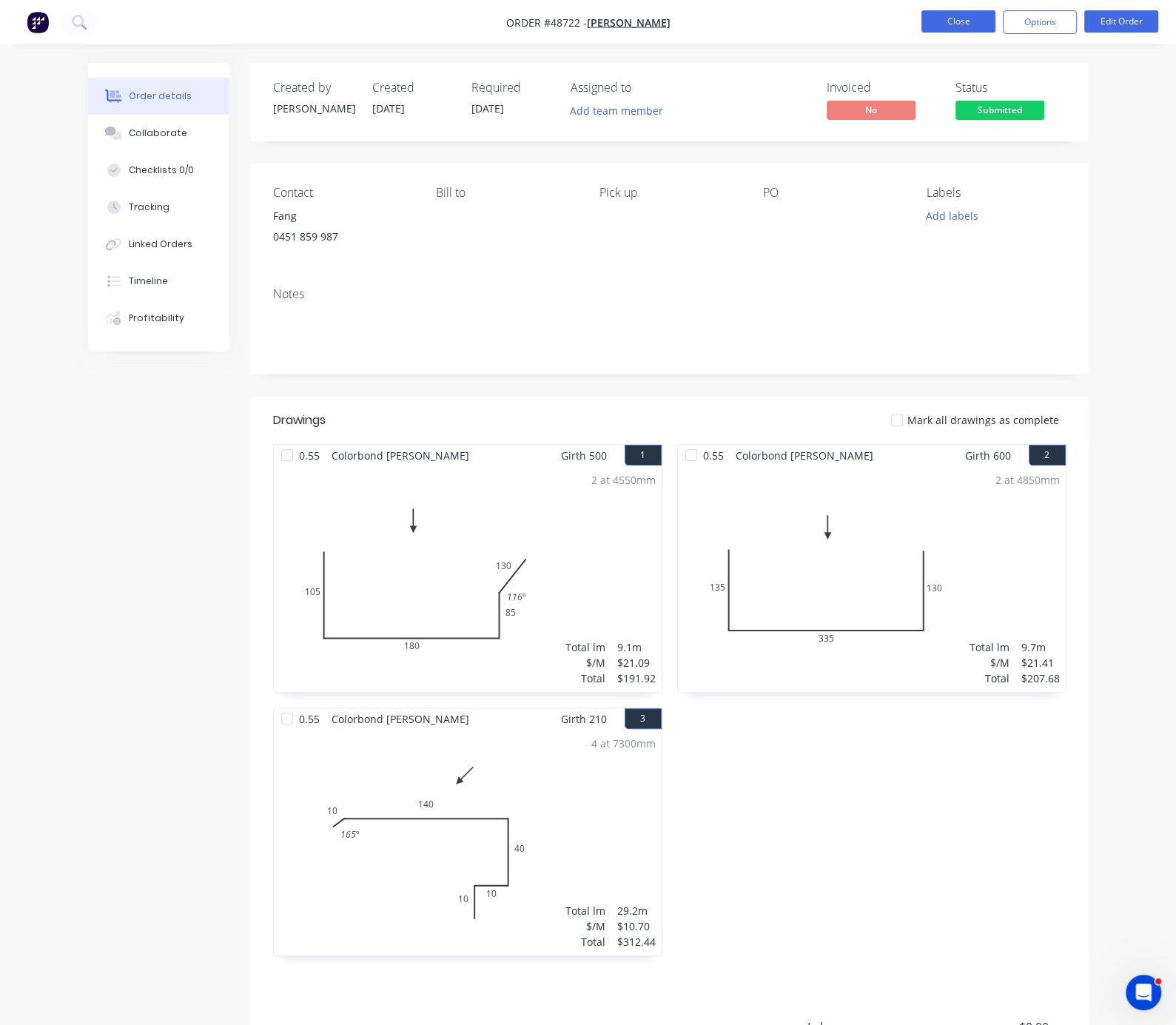
click at [954, 22] on button "Close" at bounding box center [957, 21] width 74 height 22
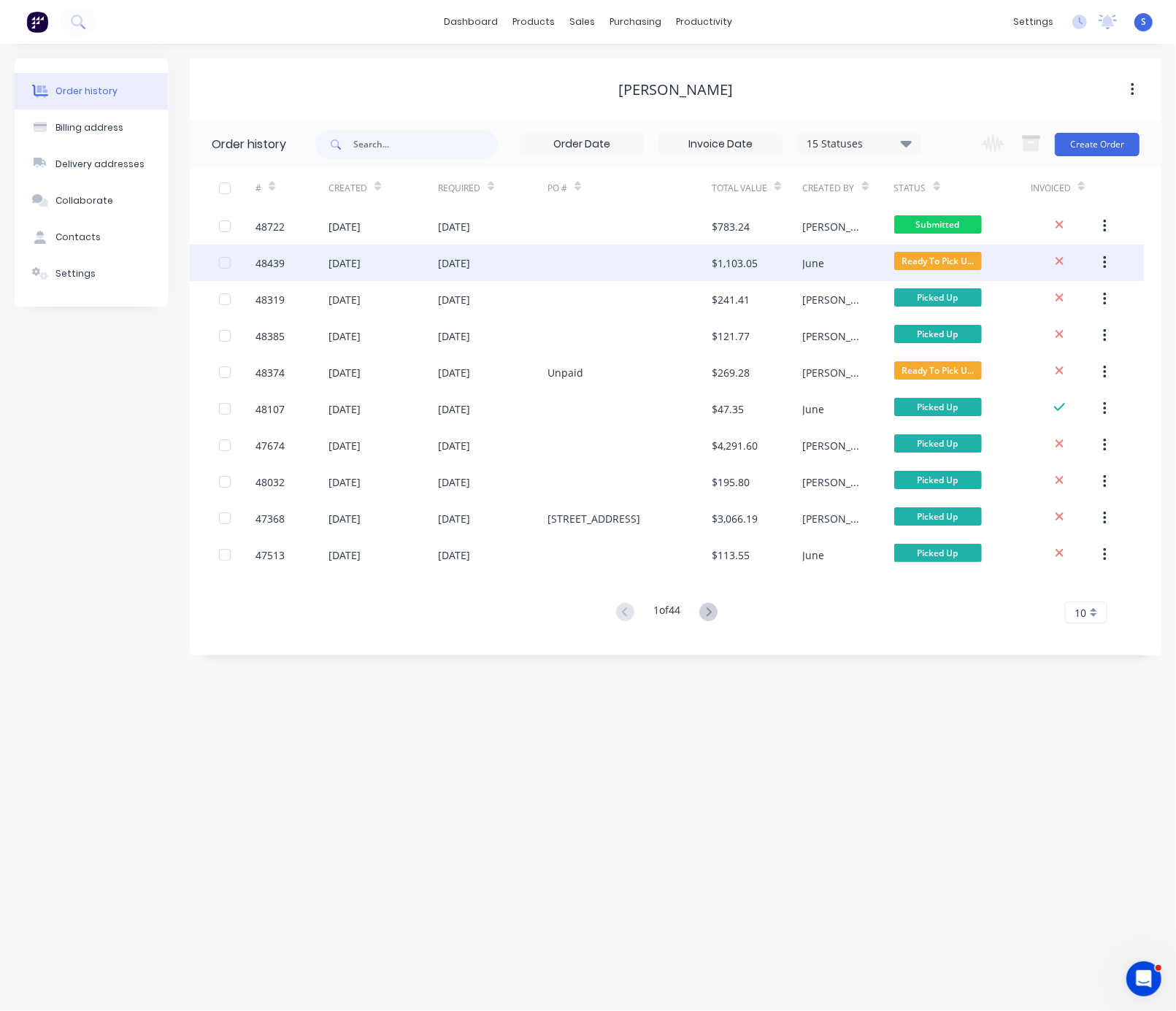
click at [552, 257] on div at bounding box center [630, 263] width 165 height 37
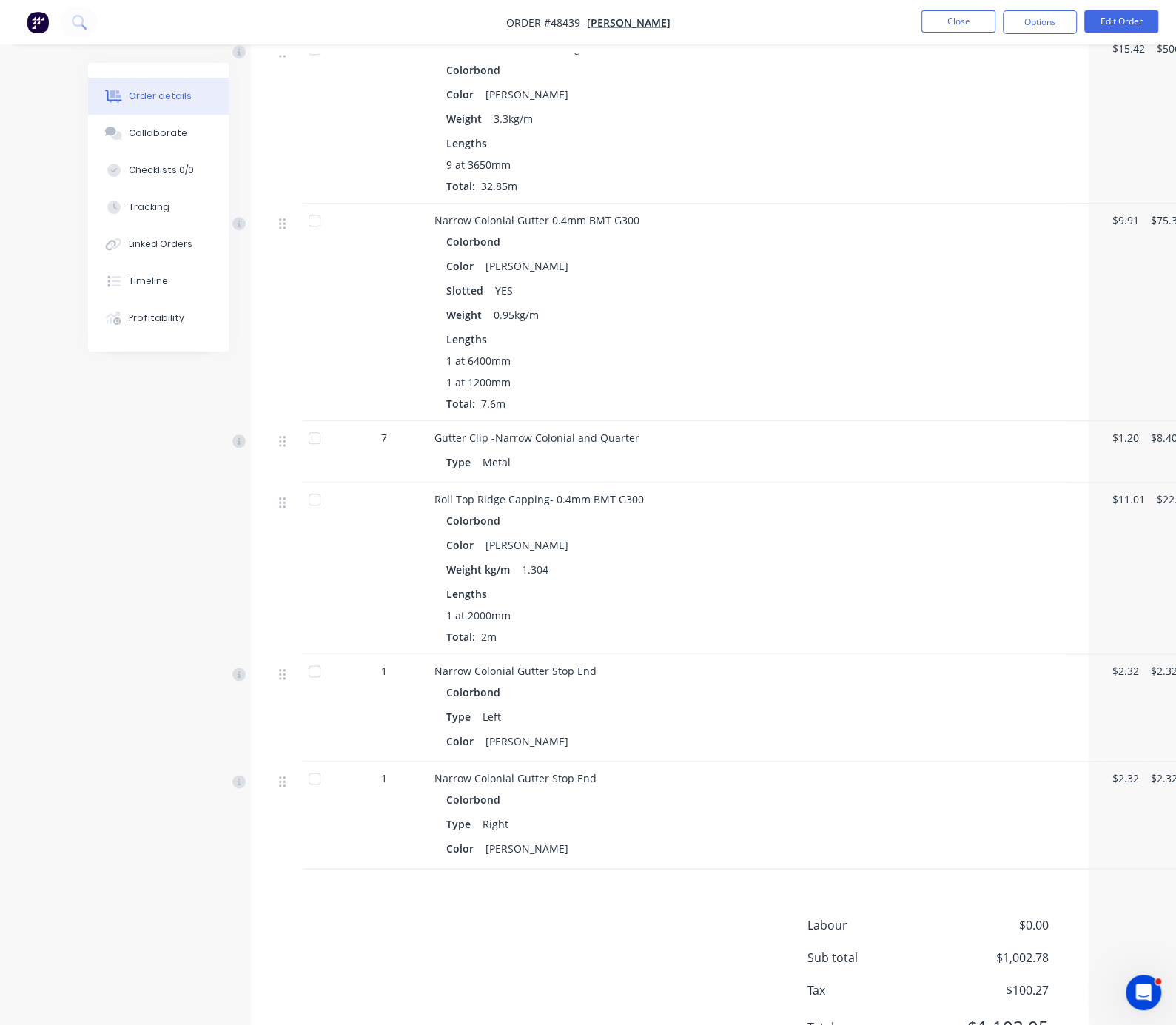
scroll to position [259, 0]
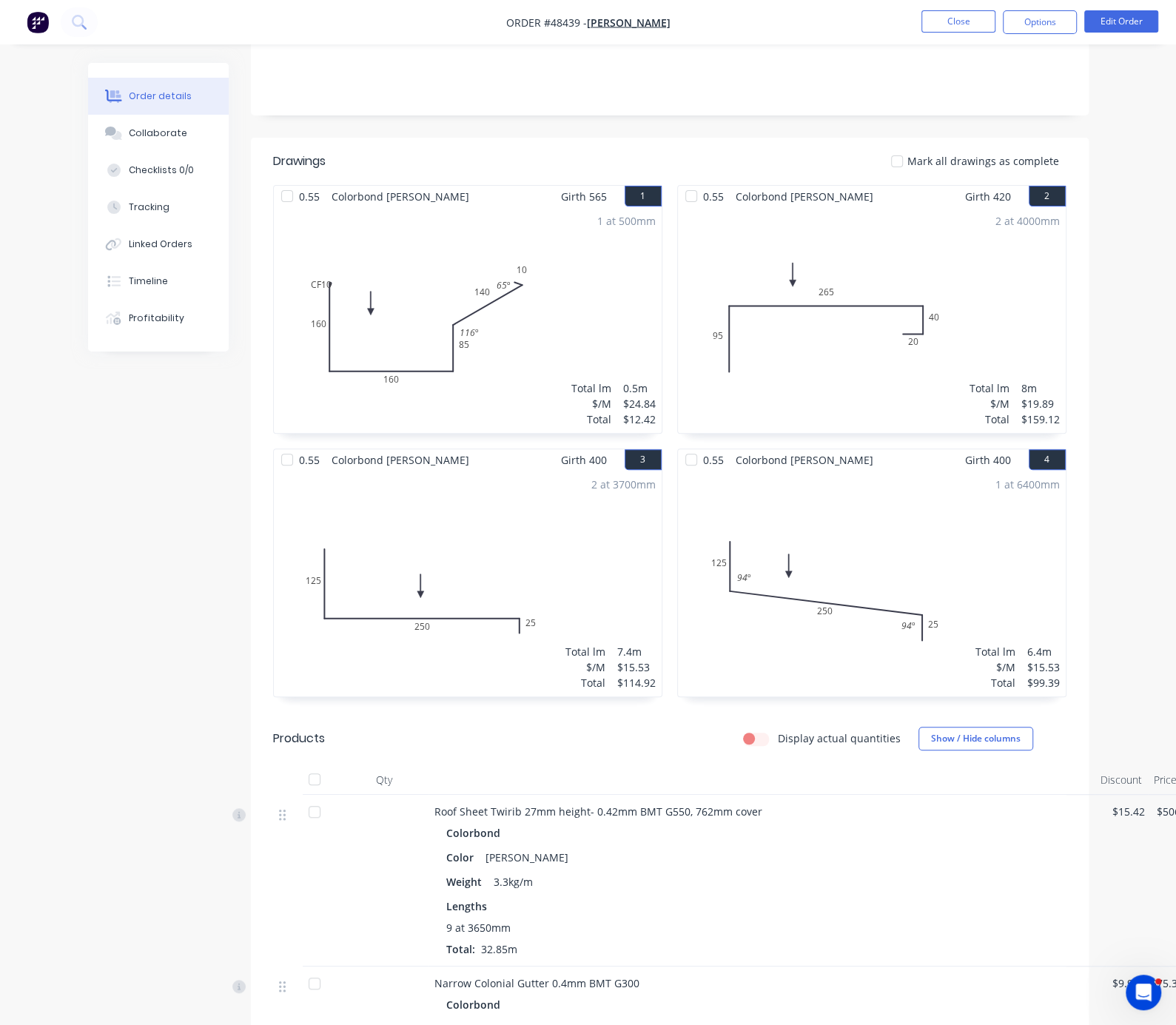
click at [104, 515] on div "Created by June Created [DATE] Required [DATE] Assigned to Add team member Invo…" at bounding box center [588, 833] width 1000 height 2059
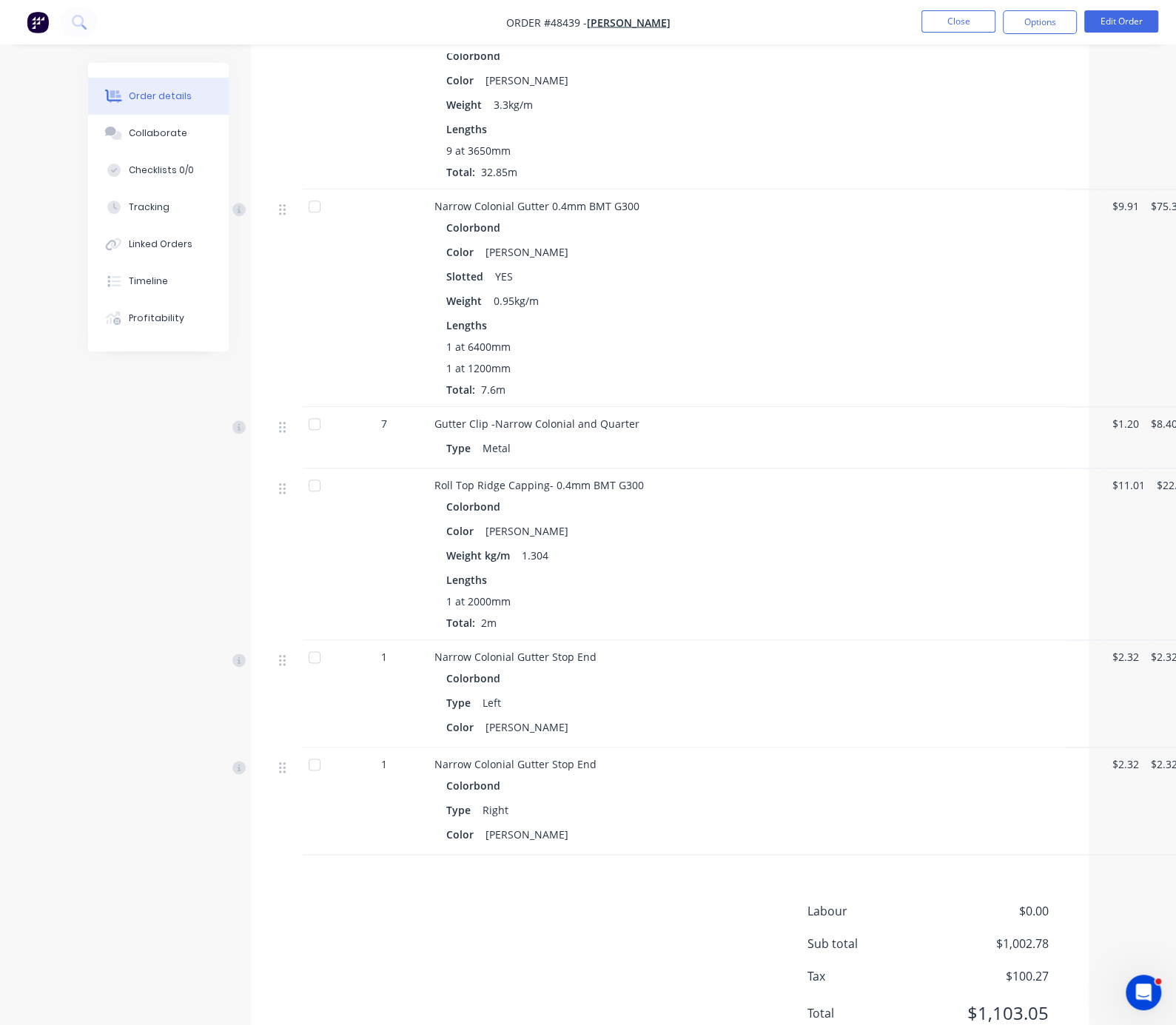
scroll to position [0, 0]
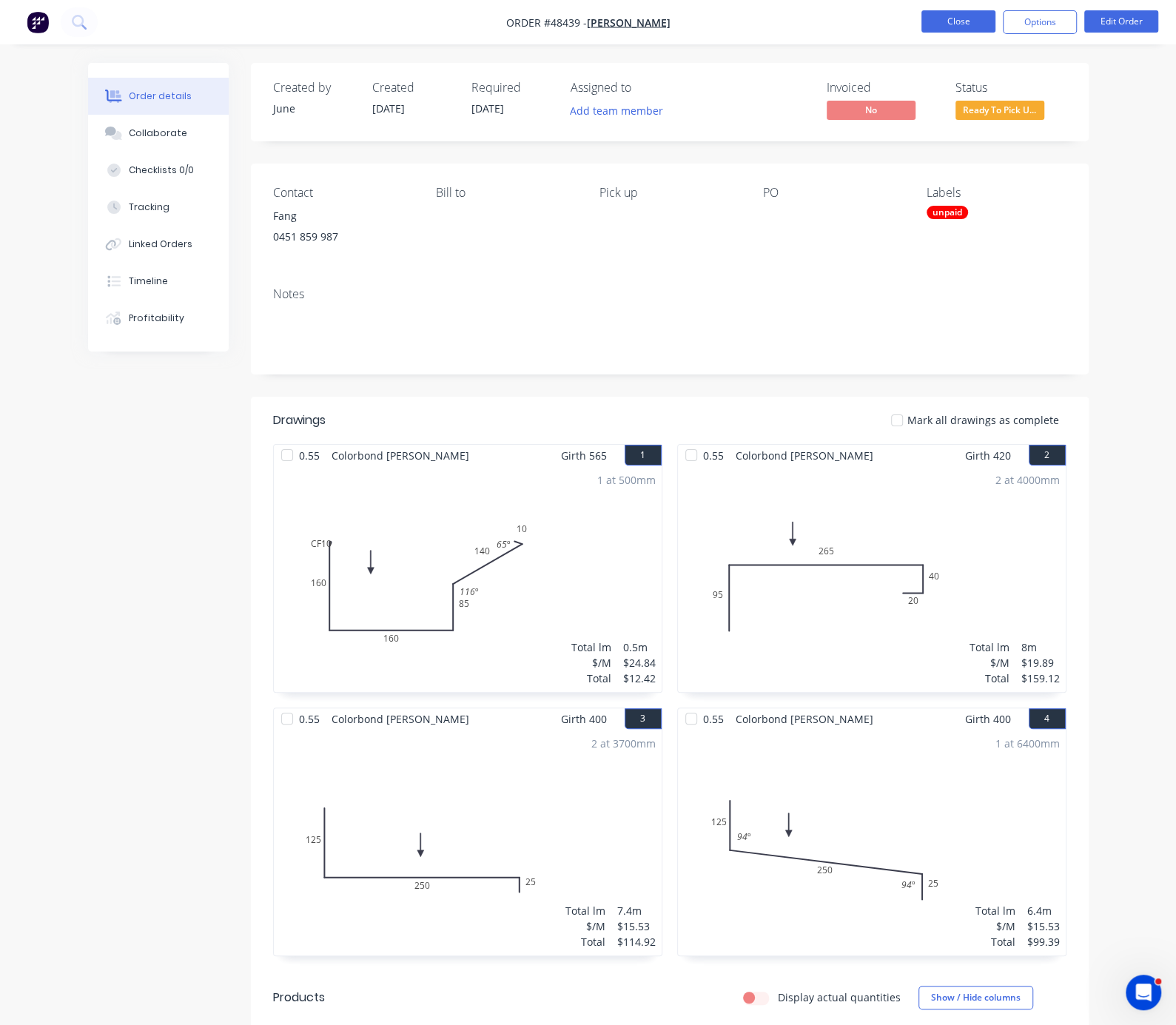
click at [971, 22] on button "Close" at bounding box center [957, 21] width 74 height 22
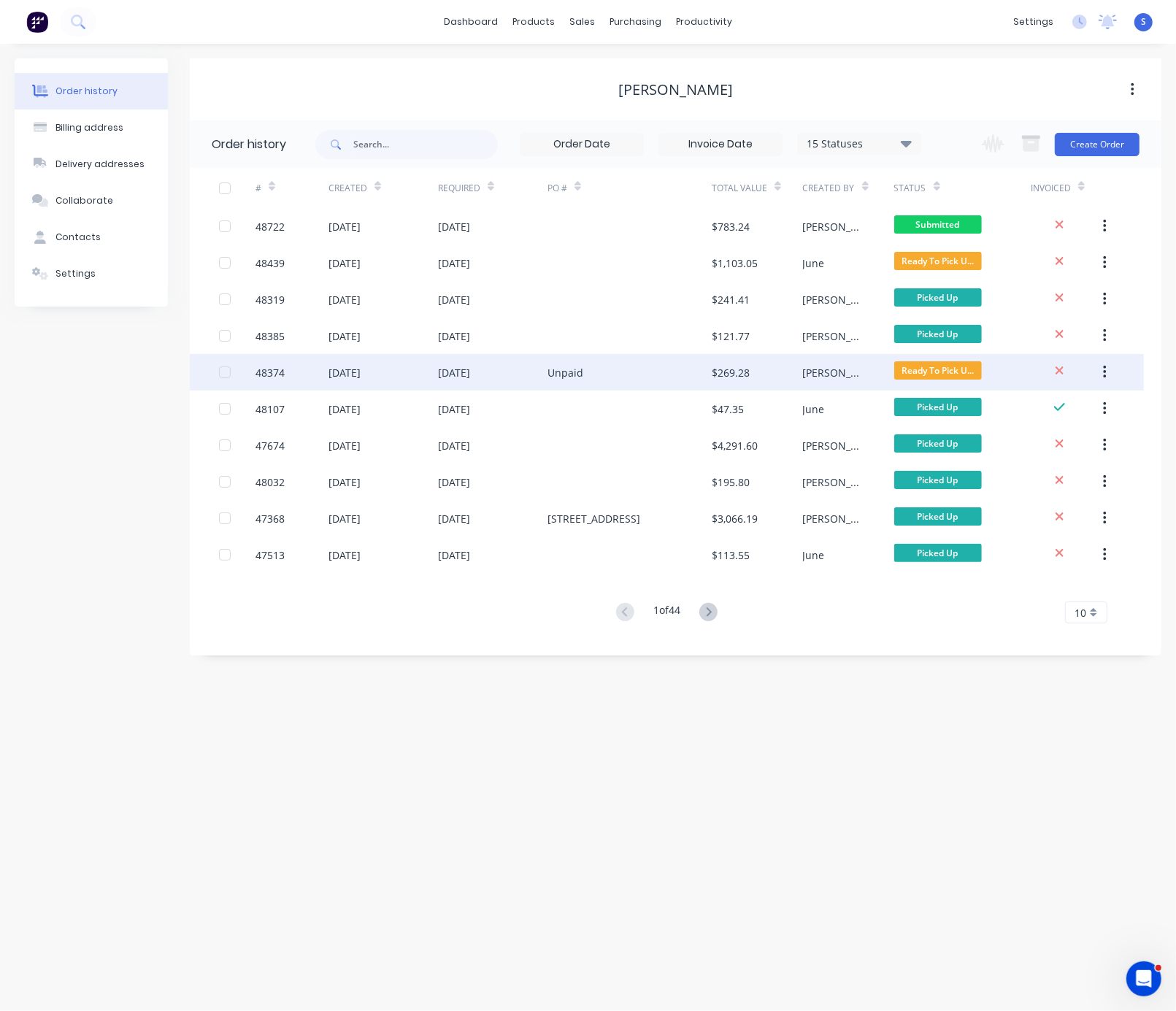
click at [564, 366] on div "Unpaid" at bounding box center [566, 372] width 36 height 15
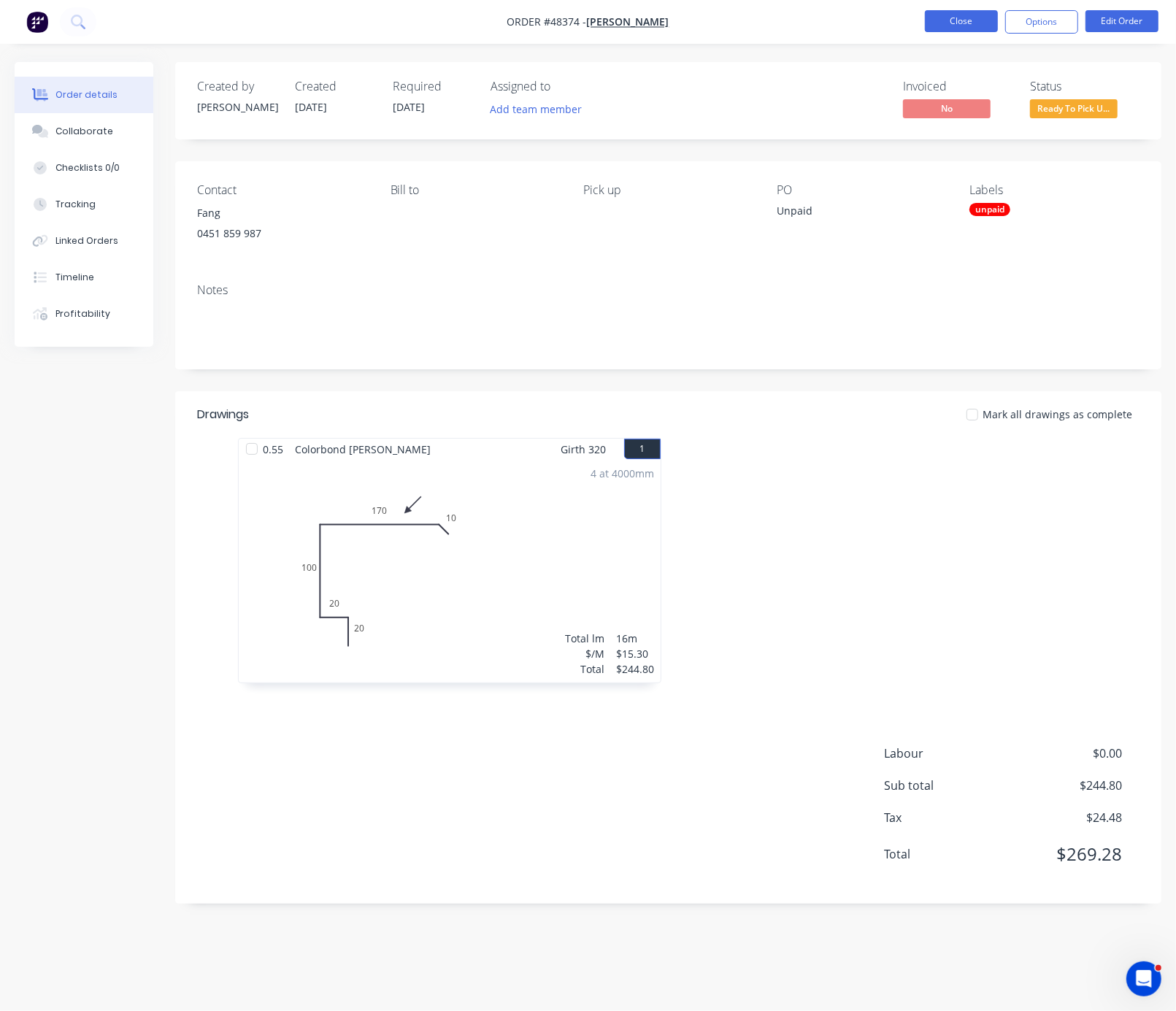
click at [954, 20] on button "Close" at bounding box center [961, 21] width 73 height 22
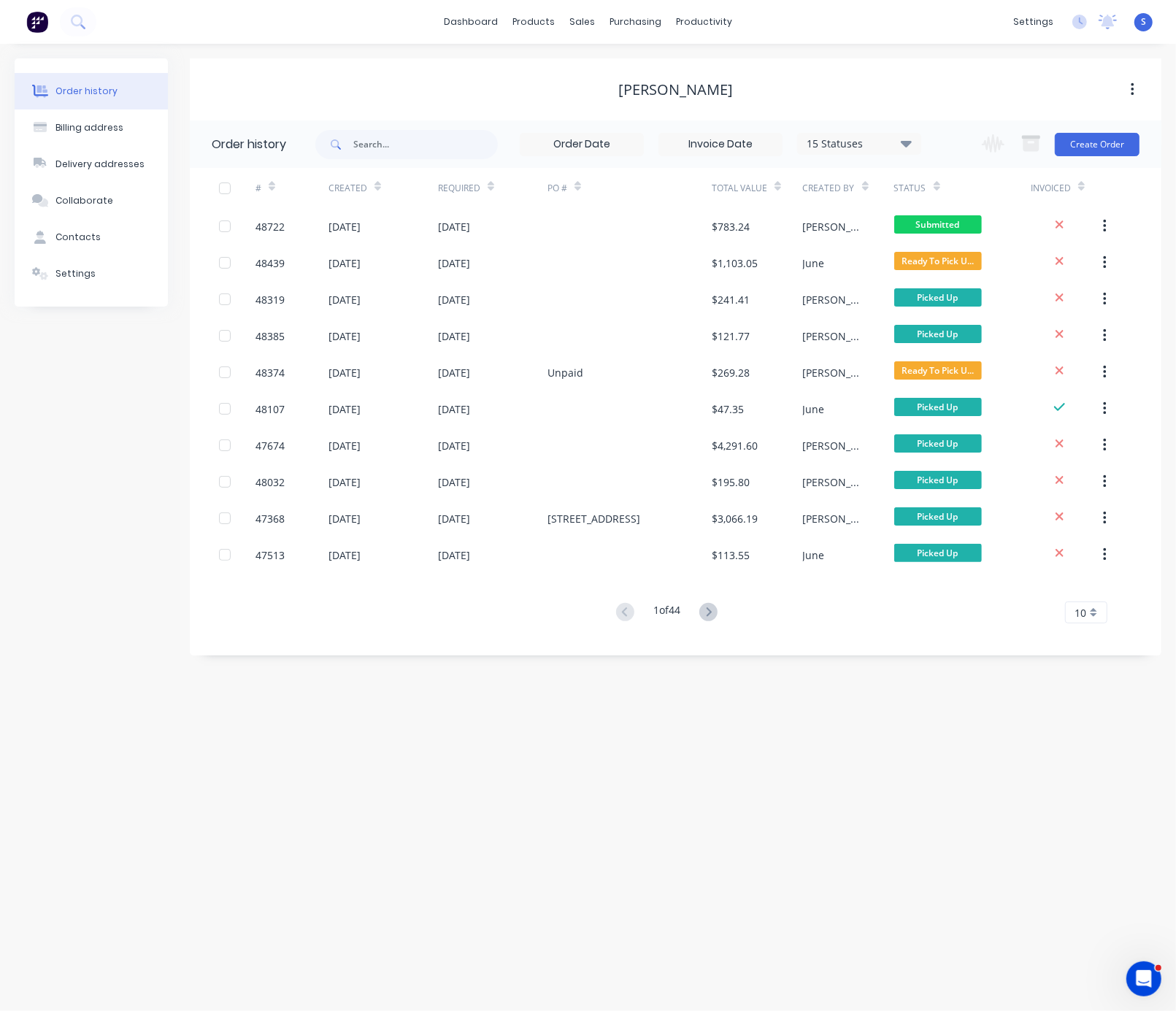
click at [889, 783] on div "Order history Billing address Delivery addresses Collaborate Contacts Settings …" at bounding box center [588, 527] width 1176 height 967
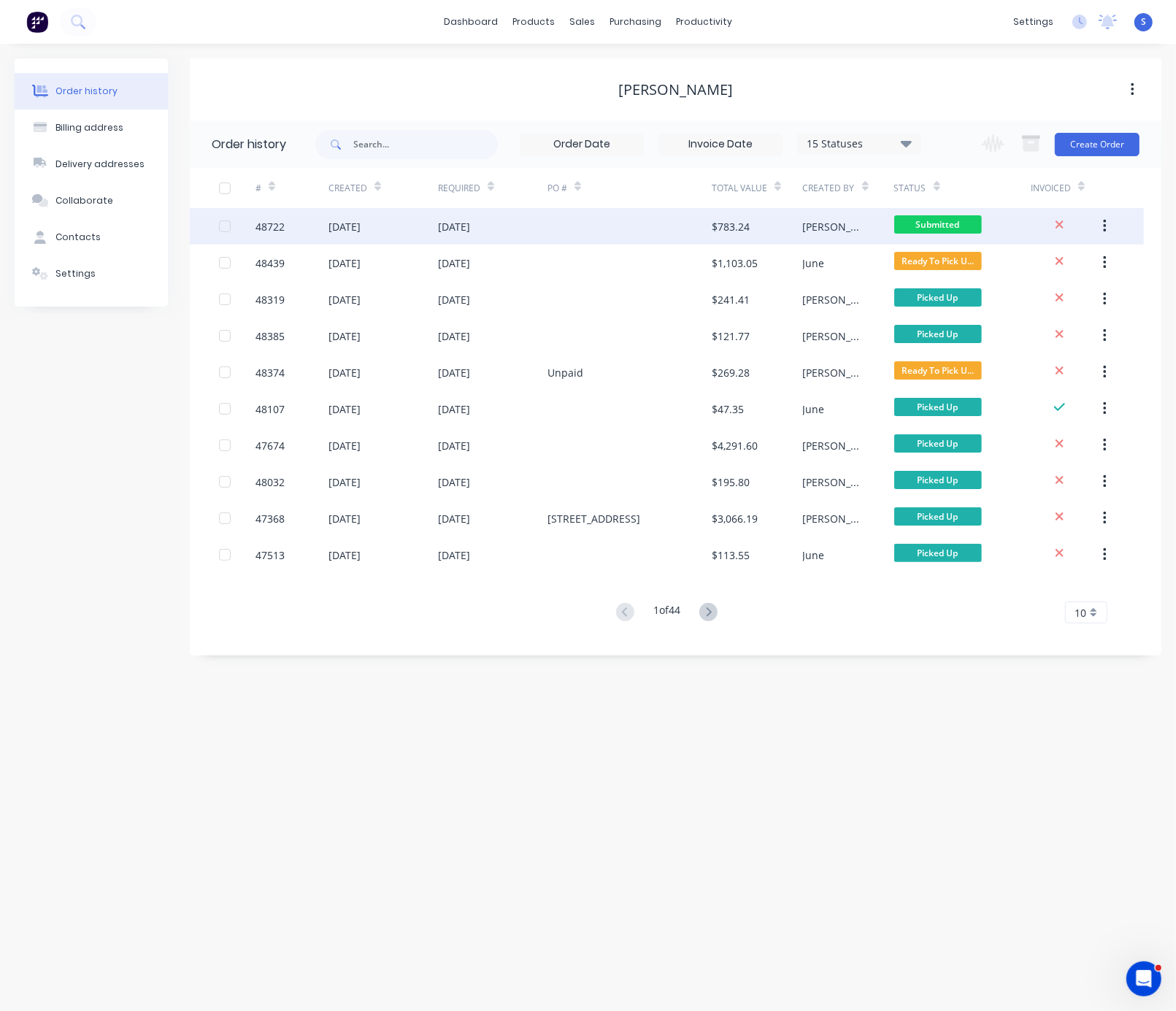
click at [471, 228] on div "[DATE]" at bounding box center [454, 226] width 32 height 15
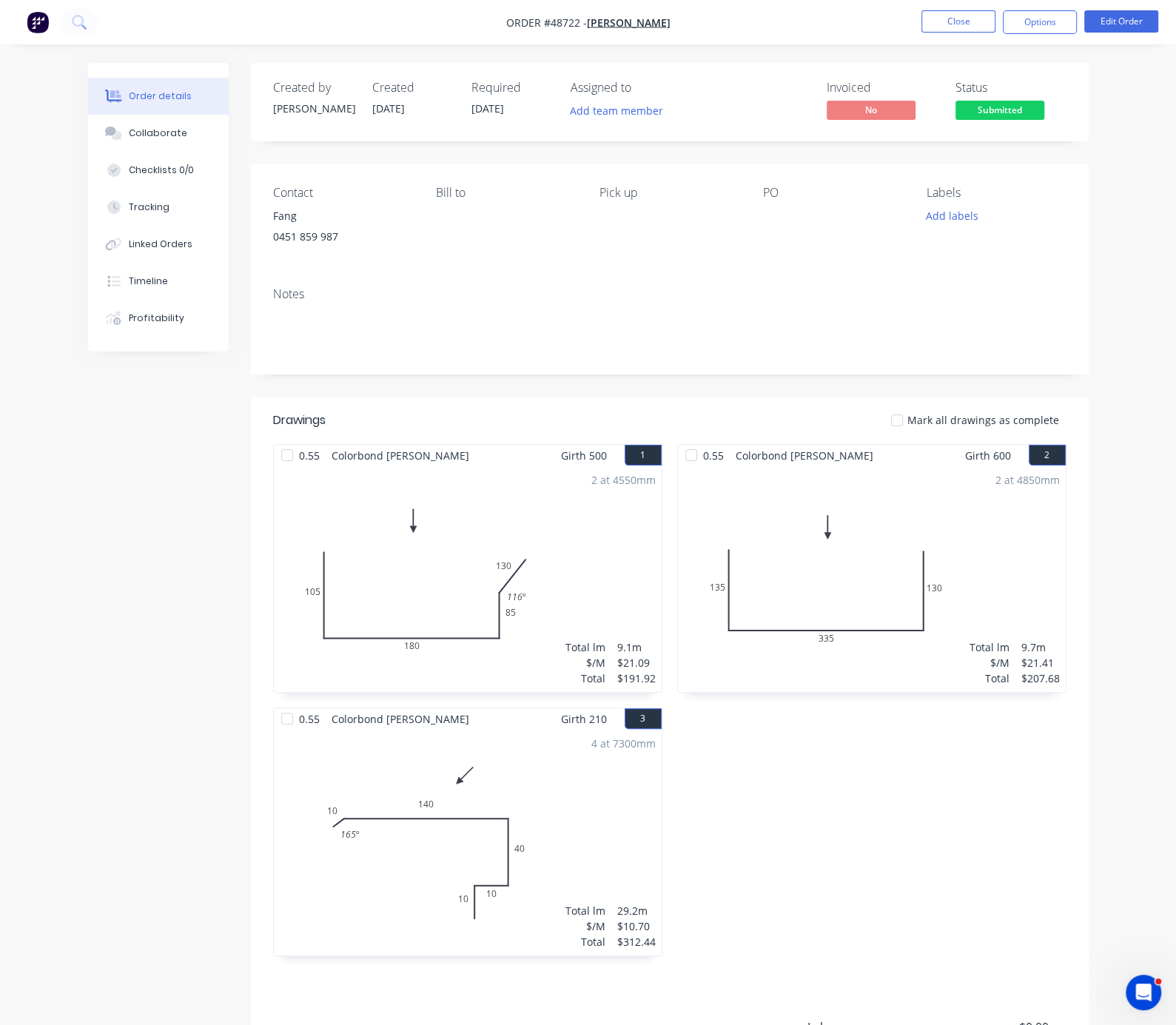
click at [790, 811] on div "0.55 Colorbond Shale Grey Girth 600 2 0 135 335 130 0 135 335 130 2 at 4850mm T…" at bounding box center [871, 708] width 404 height 527
click at [946, 22] on button "Close" at bounding box center [957, 21] width 74 height 22
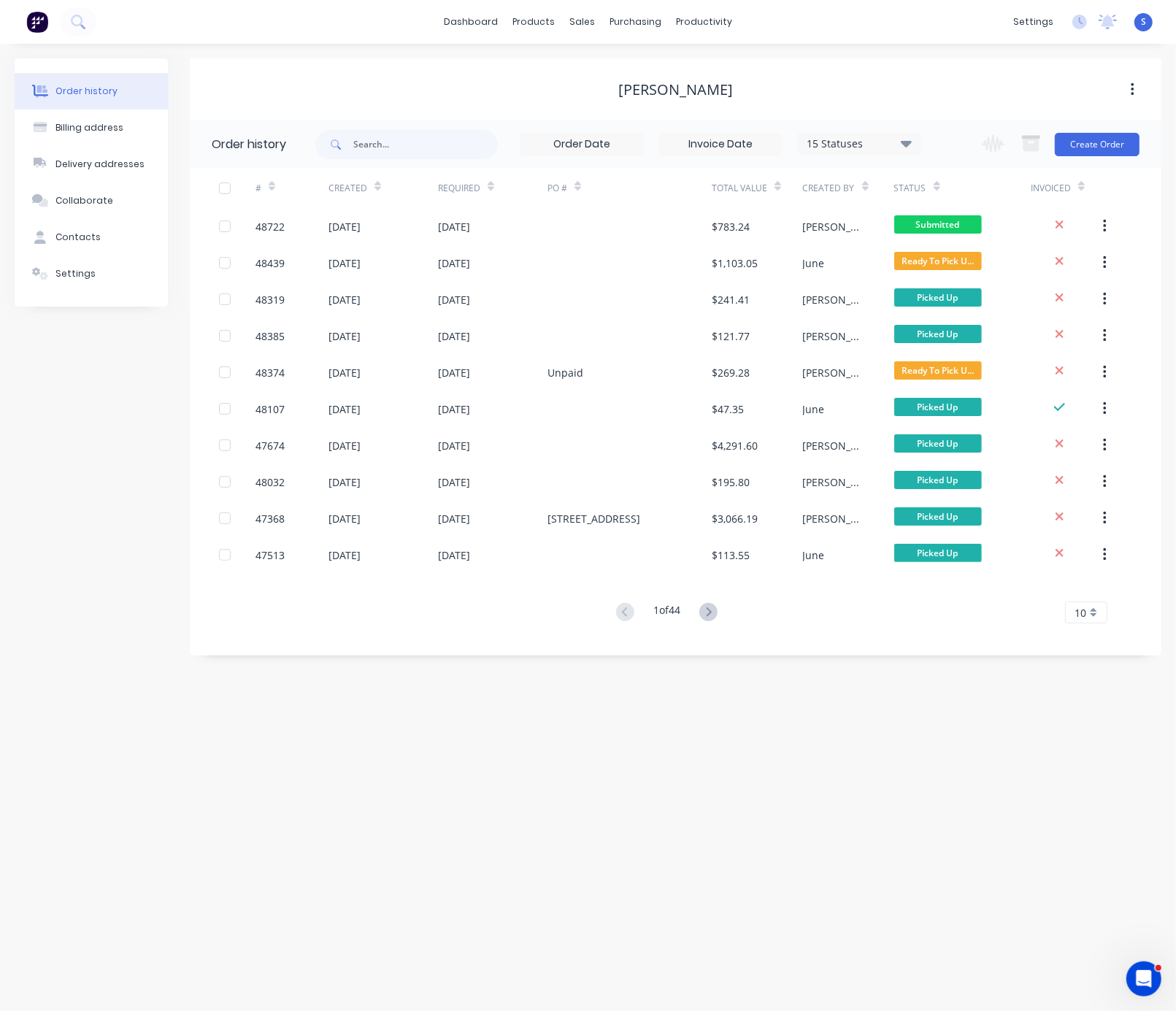
click at [794, 769] on div "Order history Billing address Delivery addresses Collaborate Contacts Settings …" at bounding box center [588, 527] width 1176 height 967
click at [708, 611] on icon at bounding box center [708, 612] width 18 height 18
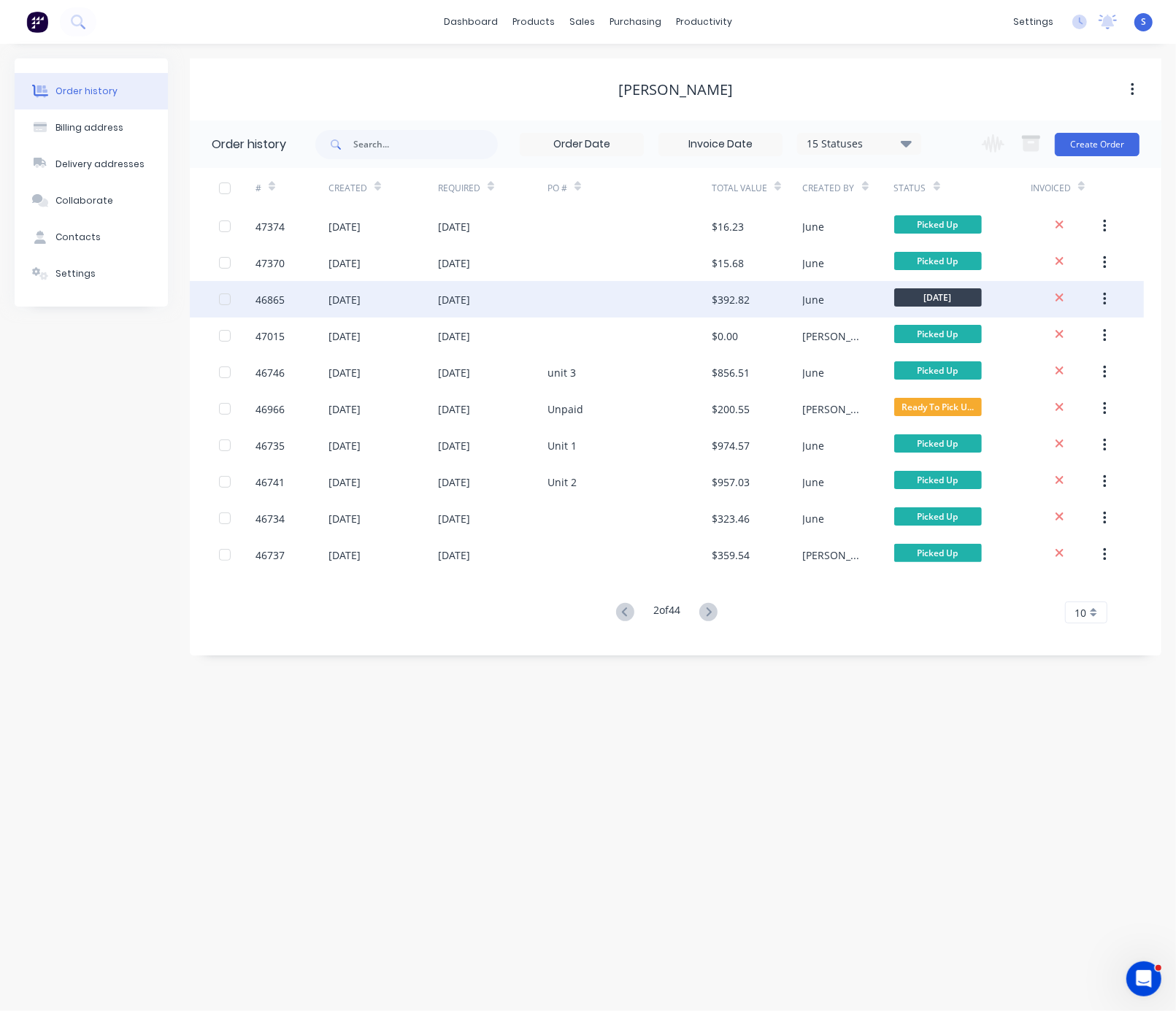
click at [515, 307] on div "[DATE]" at bounding box center [493, 299] width 110 height 37
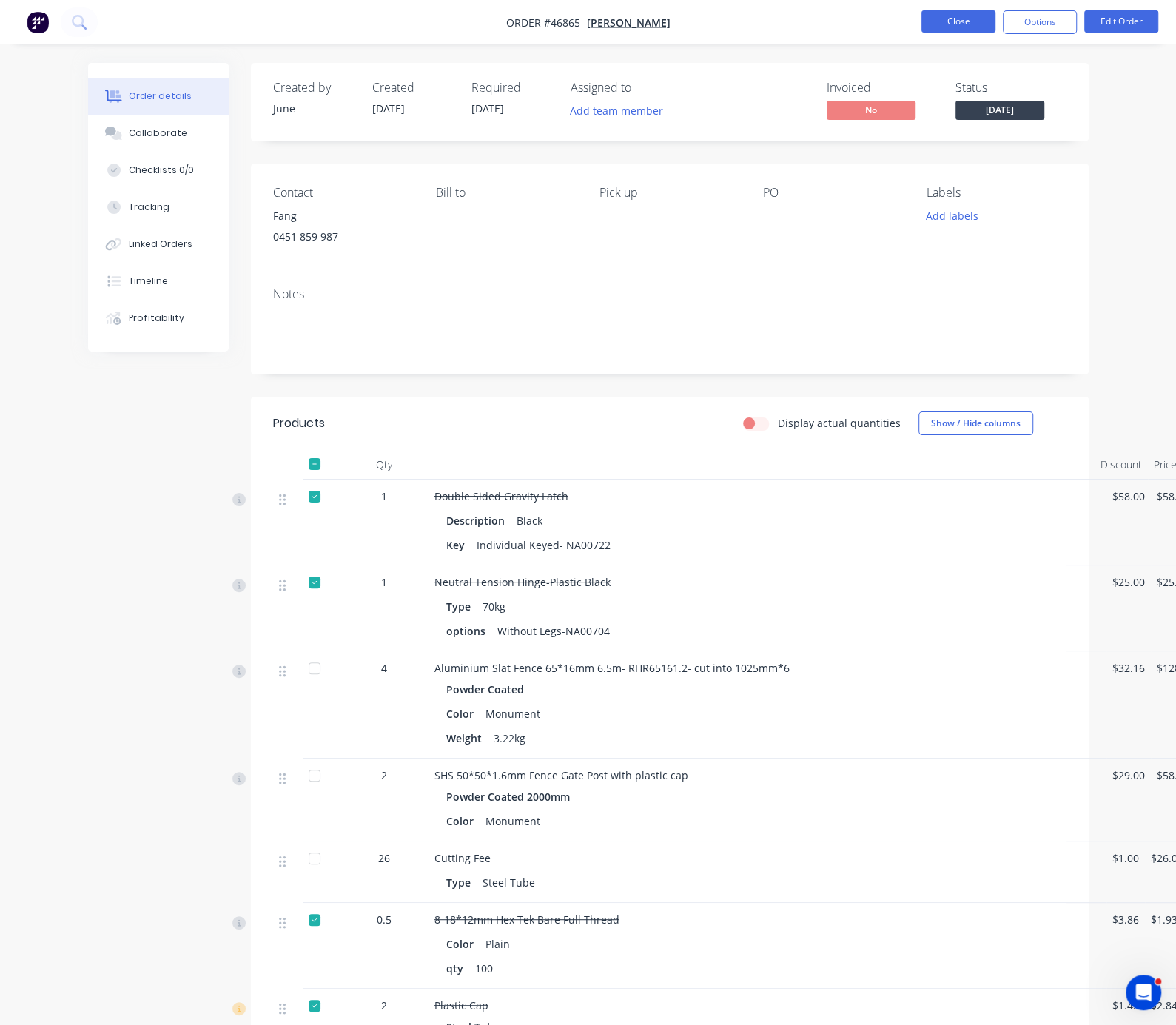
click at [968, 21] on button "Close" at bounding box center [957, 21] width 74 height 22
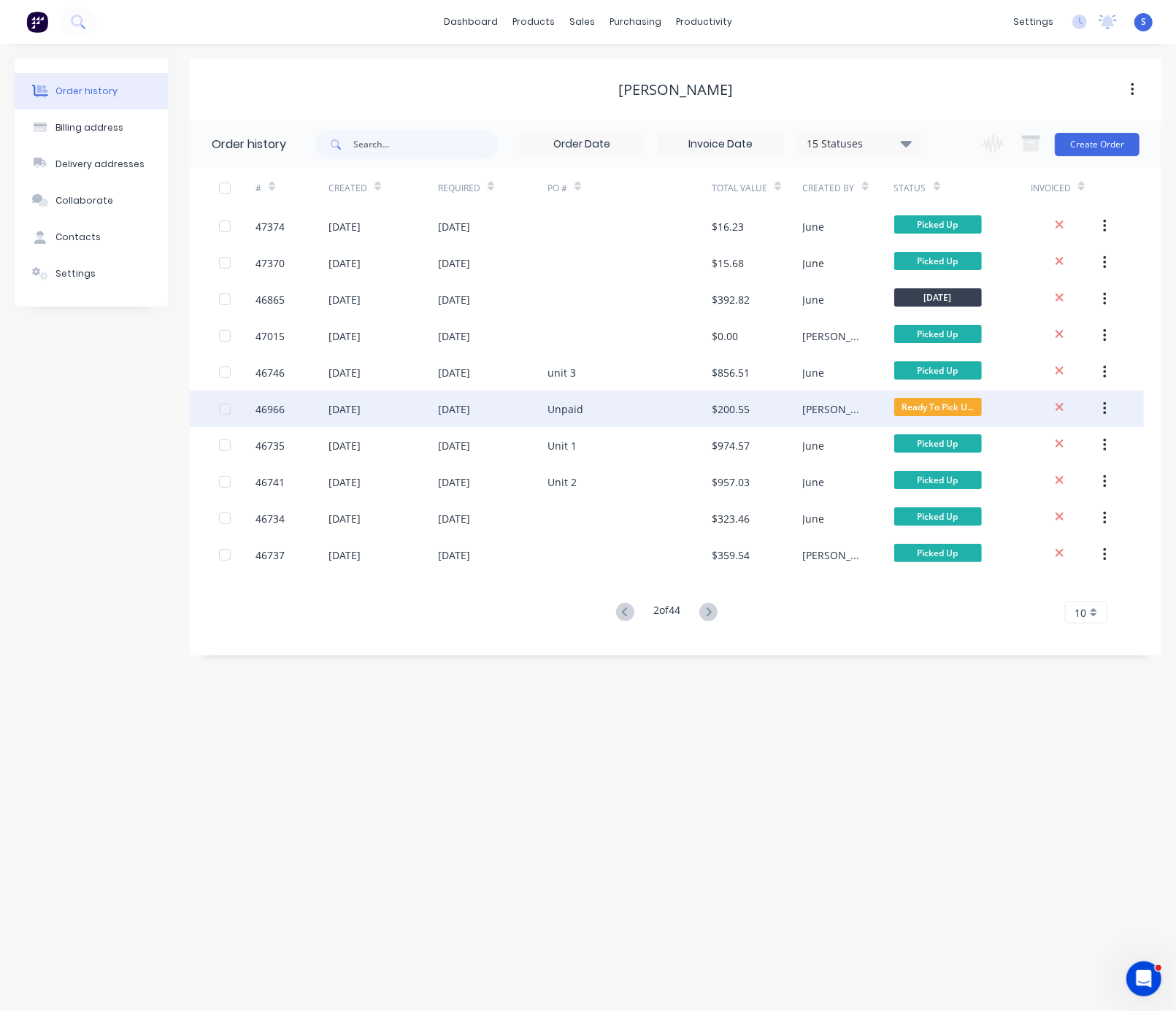
click at [590, 415] on div "Unpaid" at bounding box center [630, 408] width 165 height 37
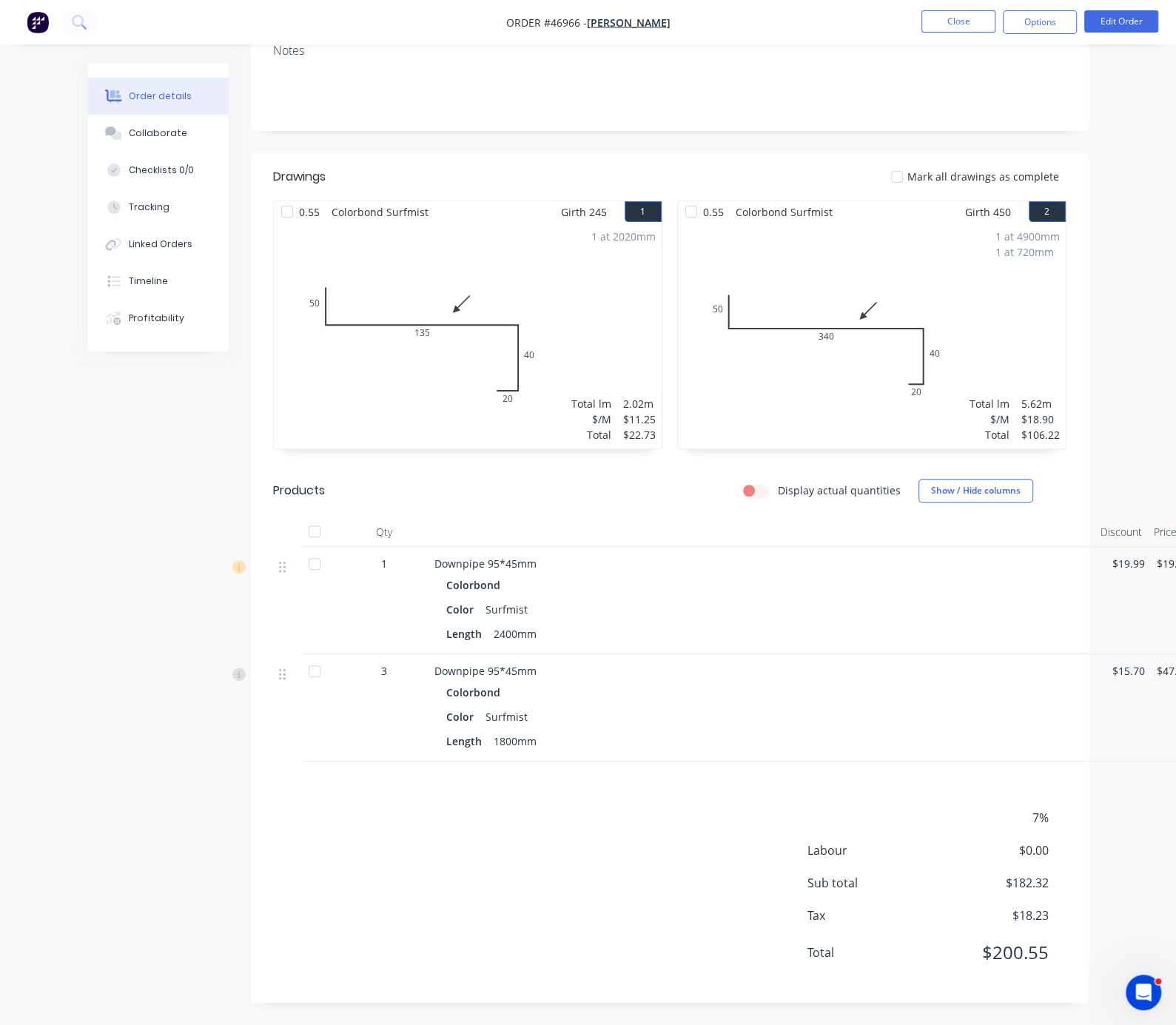
scroll to position [294, 0]
click at [978, 5] on nav "Order #46966 - [PERSON_NAME] Close Options Edit Order" at bounding box center [588, 22] width 1176 height 45
click at [978, 16] on button "Close" at bounding box center [957, 21] width 74 height 22
